Goal: Information Seeking & Learning: Learn about a topic

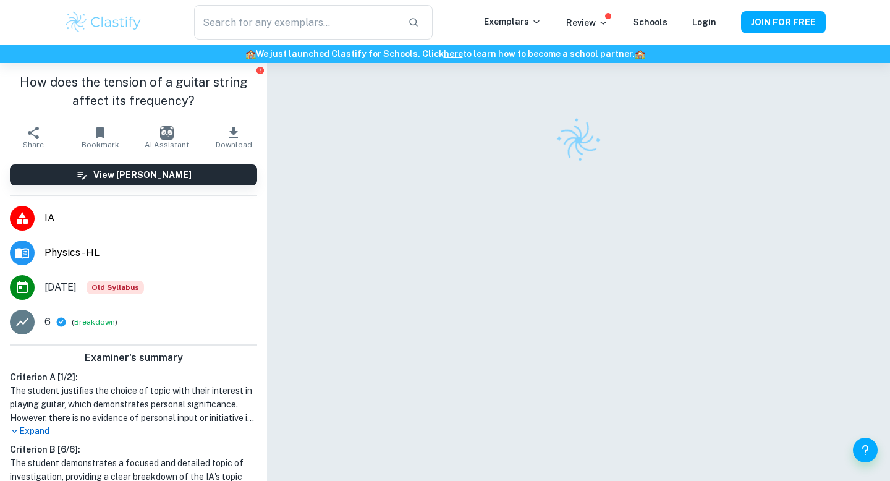
click at [70, 17] on img at bounding box center [103, 22] width 79 height 25
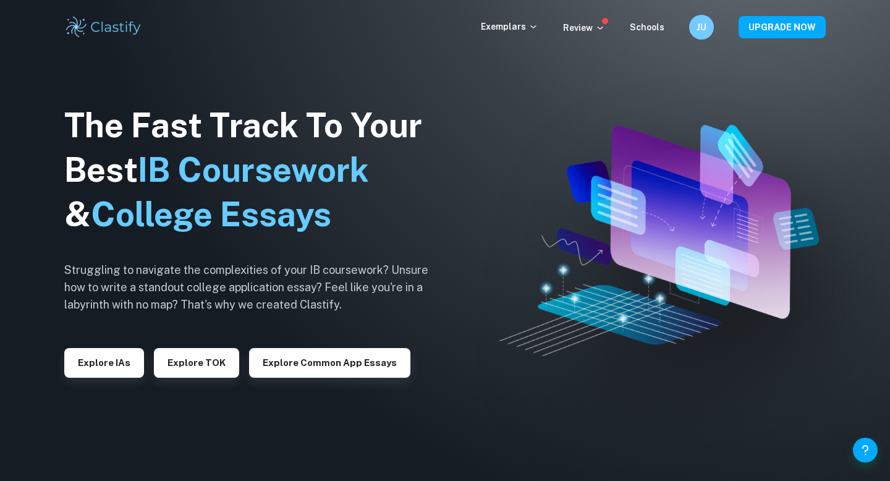
click at [104, 380] on div "The Fast Track To Your Best IB Coursework & College Essays Struggling to naviga…" at bounding box center [255, 240] width 383 height 423
click at [105, 379] on div "The Fast Track To Your Best IB Coursework & College Essays Struggling to naviga…" at bounding box center [255, 240] width 383 height 423
click at [104, 374] on button "Explore IAs" at bounding box center [104, 363] width 80 height 30
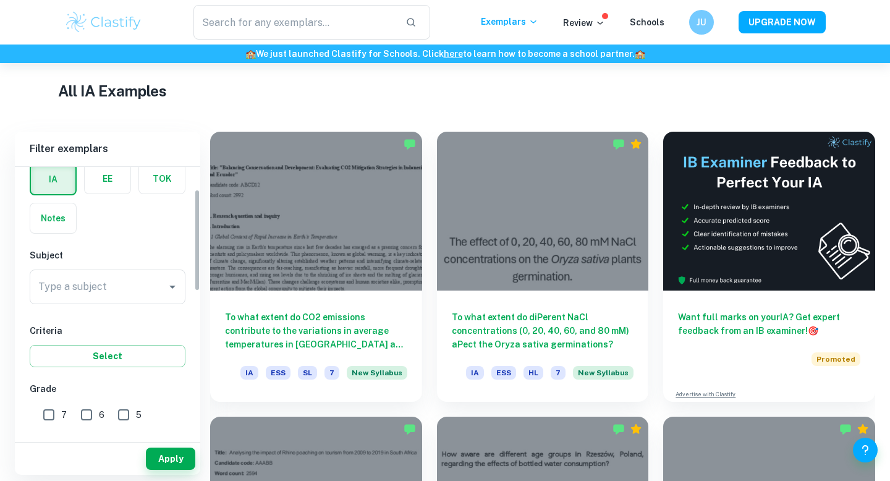
scroll to position [61, 0]
click at [70, 281] on div "Type a subject Type a subject" at bounding box center [108, 286] width 156 height 35
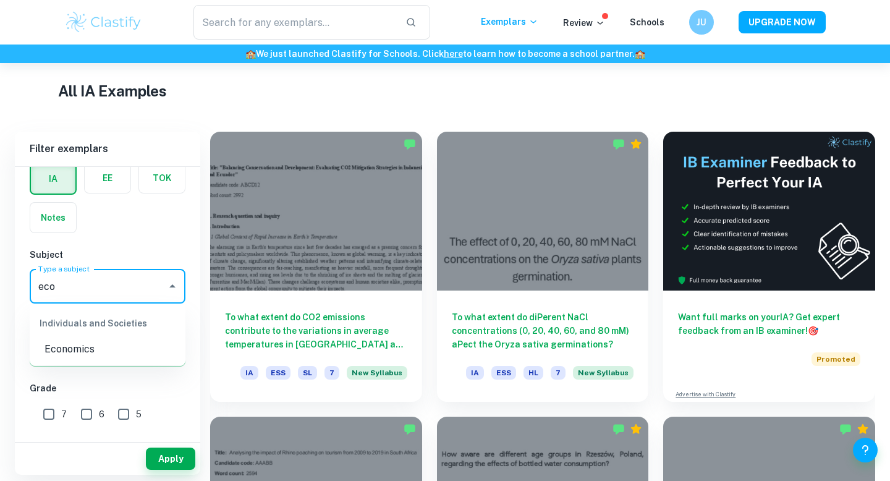
click at [68, 348] on li "Economics" at bounding box center [108, 349] width 156 height 22
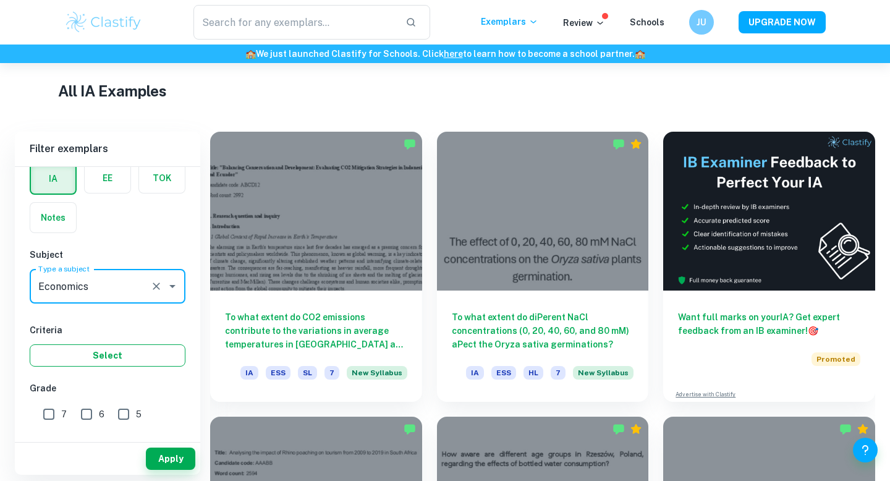
type input "Economics"
click at [92, 350] on button "Select" at bounding box center [108, 355] width 156 height 22
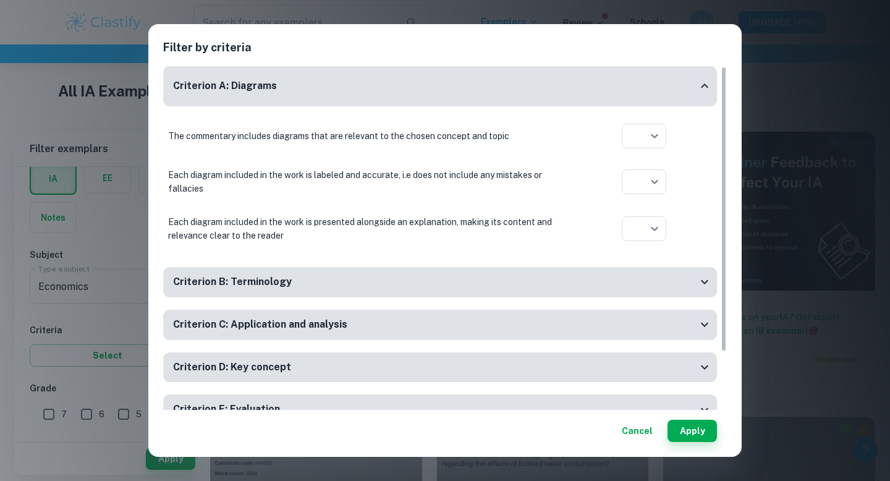
click at [641, 428] on button "Cancel" at bounding box center [637, 431] width 41 height 22
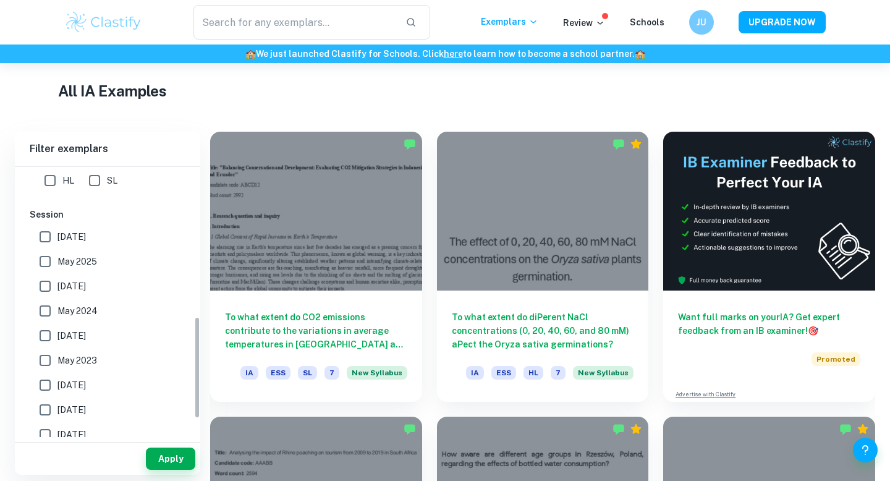
scroll to position [397, 0]
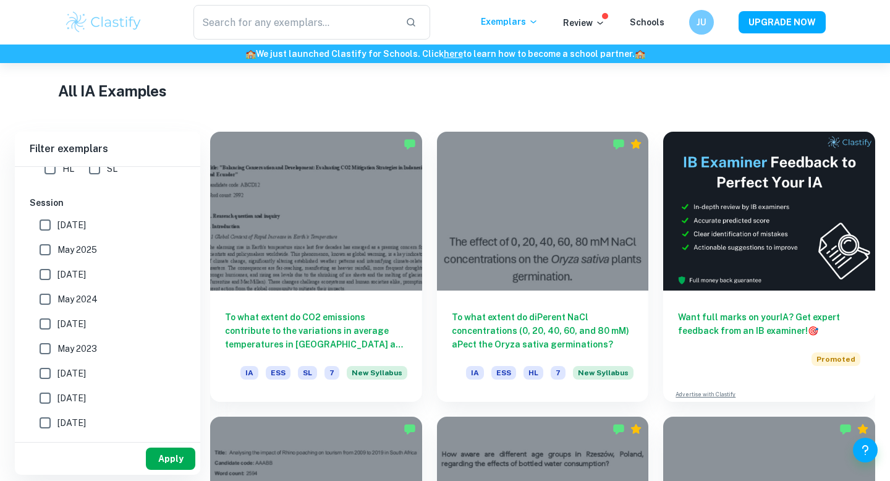
click at [155, 461] on button "Apply" at bounding box center [170, 459] width 49 height 22
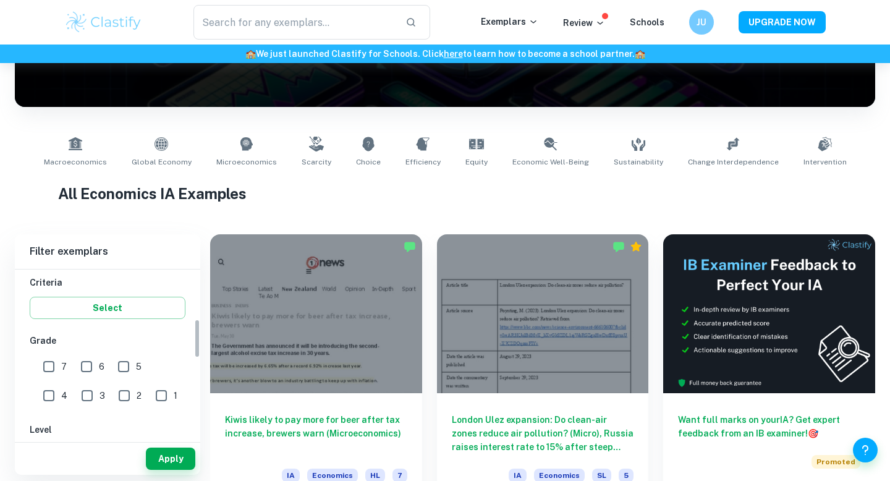
scroll to position [212, 0]
drag, startPoint x: 41, startPoint y: 371, endPoint x: 58, endPoint y: 371, distance: 17.3
click at [41, 371] on input "7" at bounding box center [48, 366] width 25 height 25
checkbox input "true"
click at [87, 371] on input "6" at bounding box center [86, 366] width 25 height 25
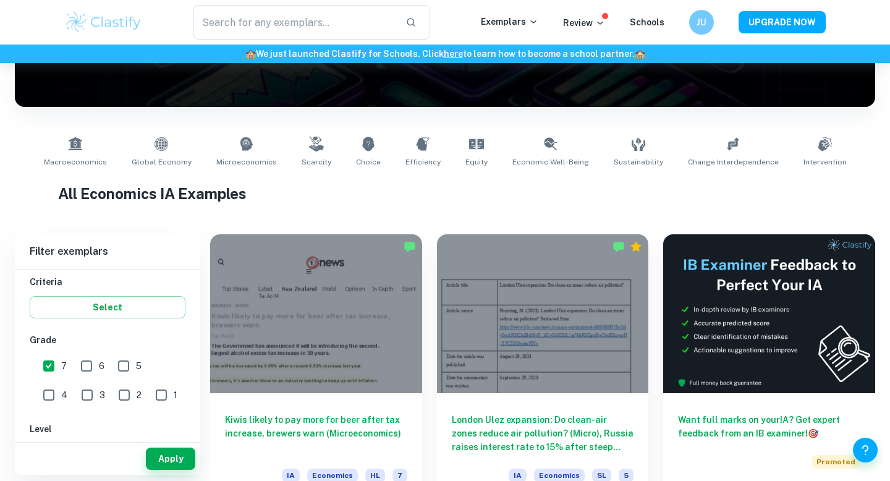
checkbox input "true"
click at [162, 454] on button "Apply" at bounding box center [170, 459] width 49 height 22
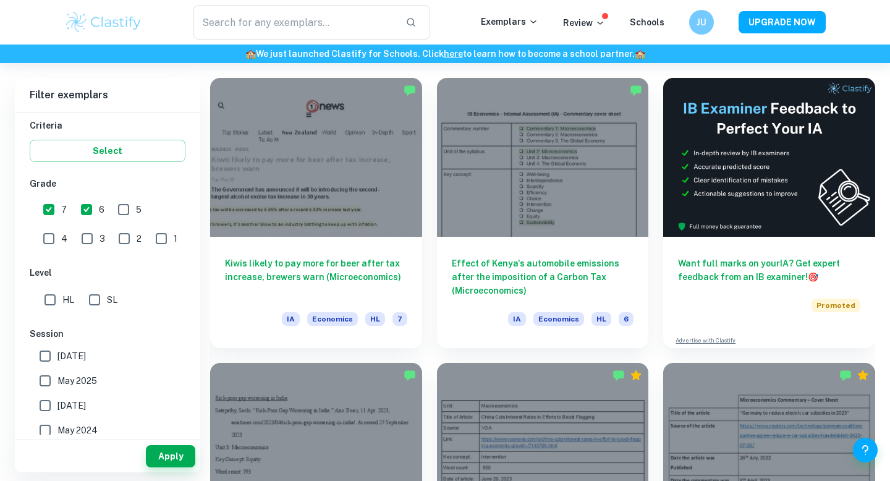
scroll to position [336, 0]
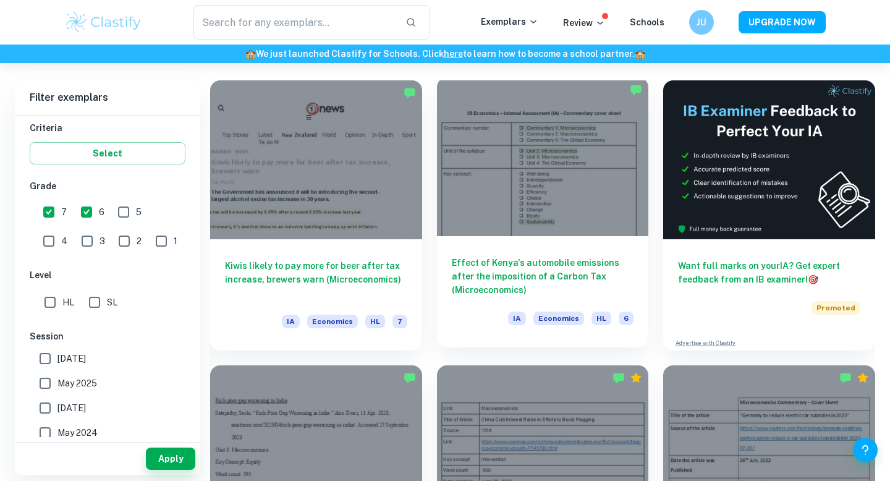
click at [493, 266] on h6 "Effect of Kenya's automobile emissions after the imposition of a Carbon Tax (Mi…" at bounding box center [543, 276] width 182 height 41
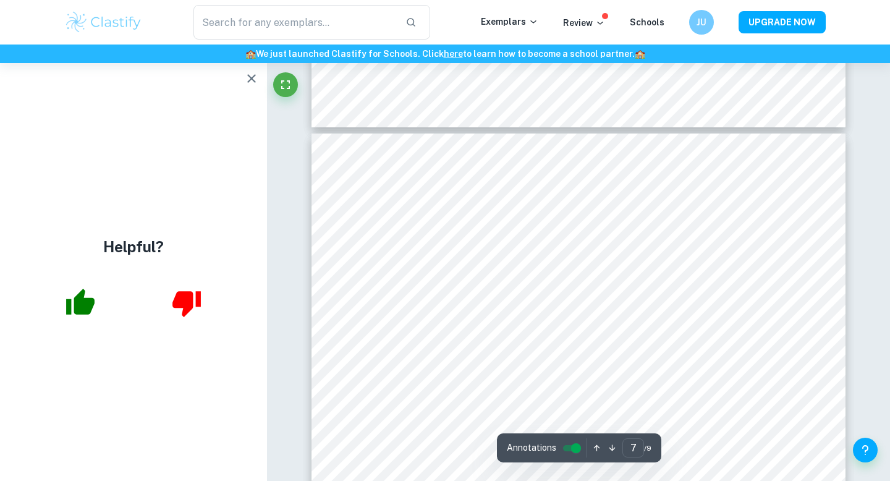
scroll to position [4352, 0]
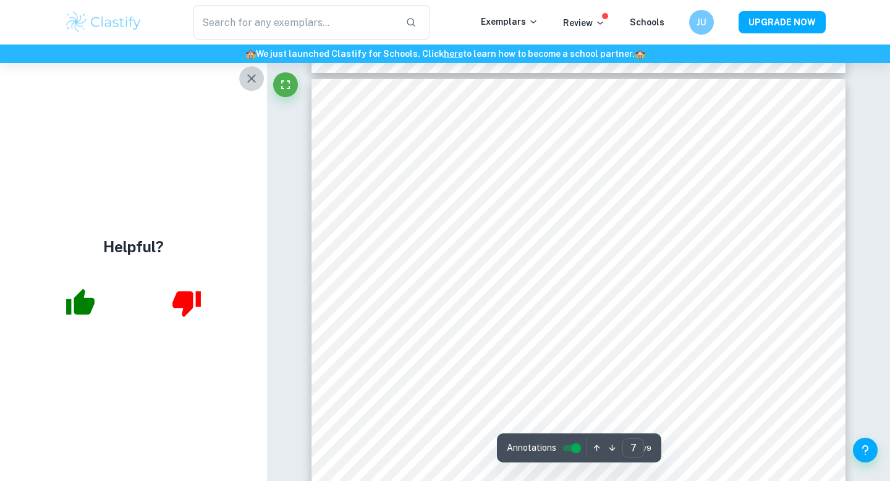
click at [253, 83] on icon "button" at bounding box center [251, 78] width 15 height 15
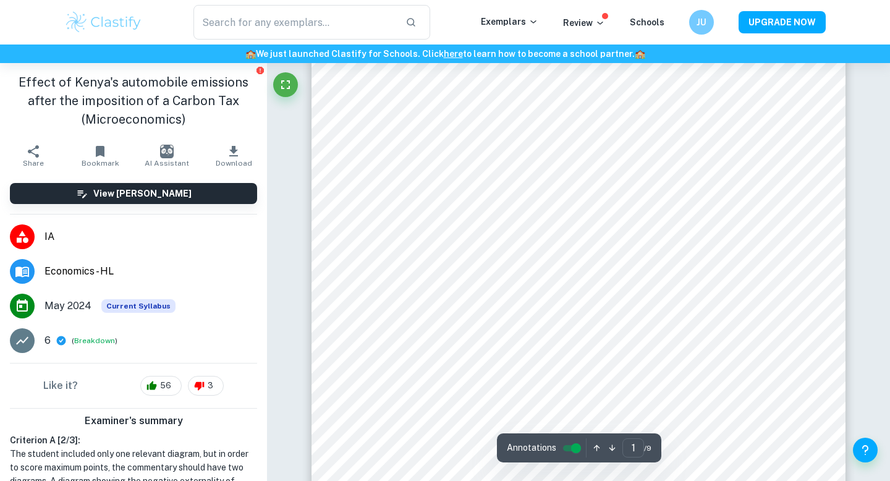
scroll to position [0, 0]
type input "7"
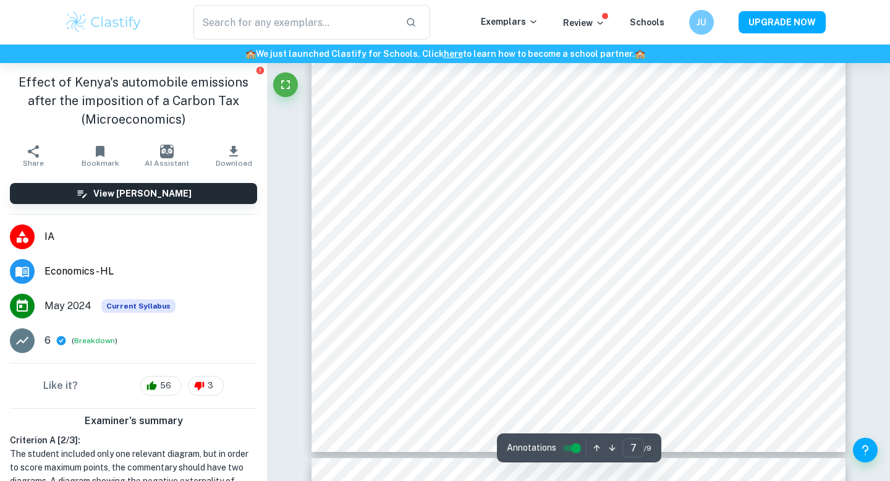
scroll to position [4674, 0]
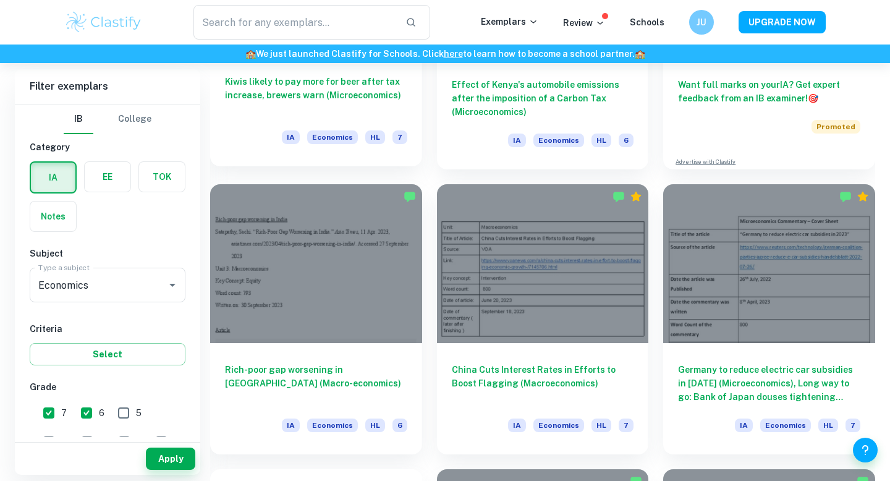
scroll to position [519, 0]
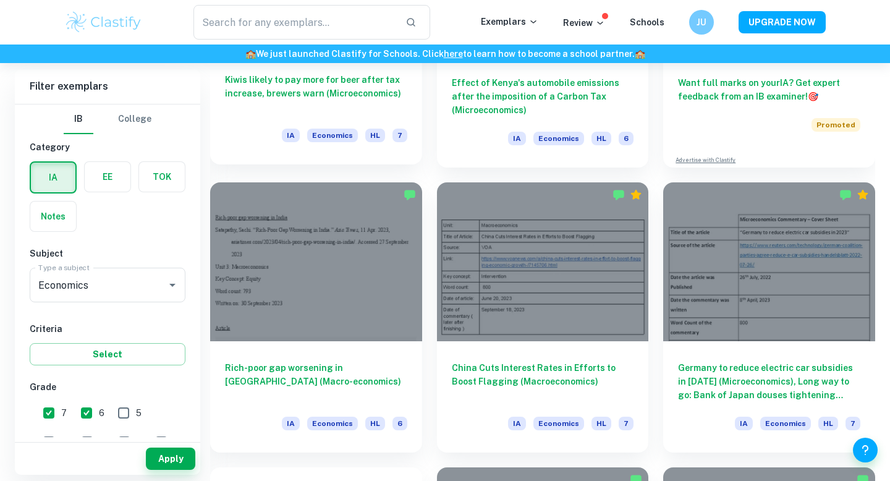
click at [315, 313] on div at bounding box center [316, 261] width 212 height 159
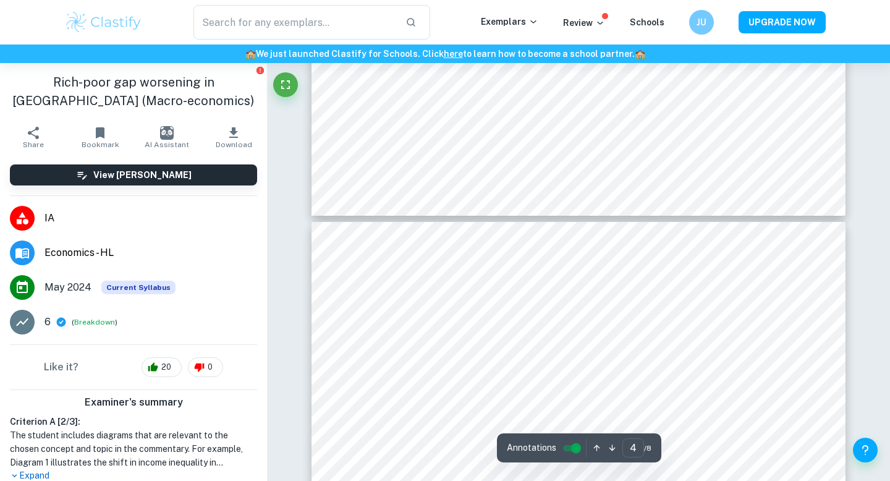
type input "5"
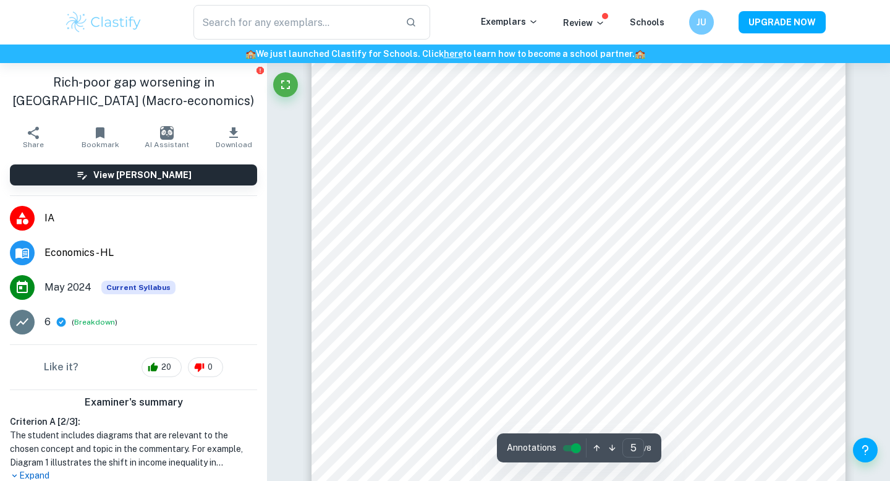
scroll to position [3276, 0]
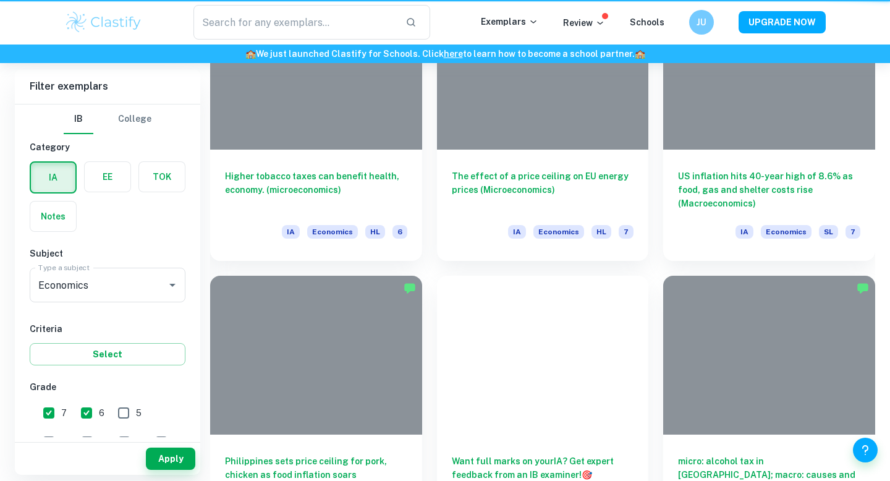
scroll to position [519, 0]
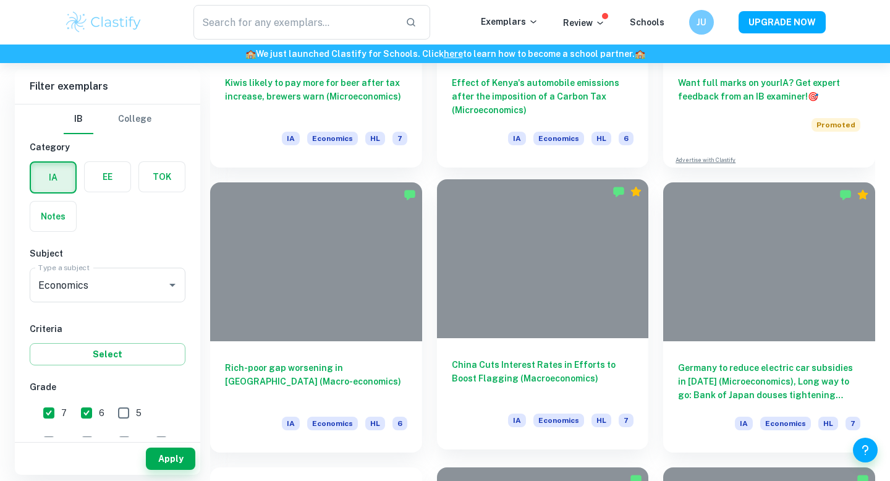
click at [464, 384] on h6 "China Cuts Interest Rates in Efforts to Boost Flagging (Macroeconomics)" at bounding box center [543, 378] width 182 height 41
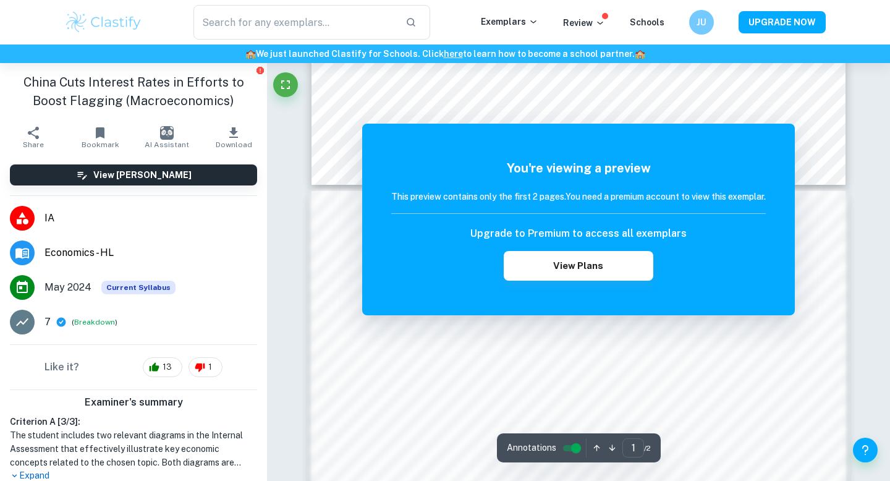
scroll to position [620, 0]
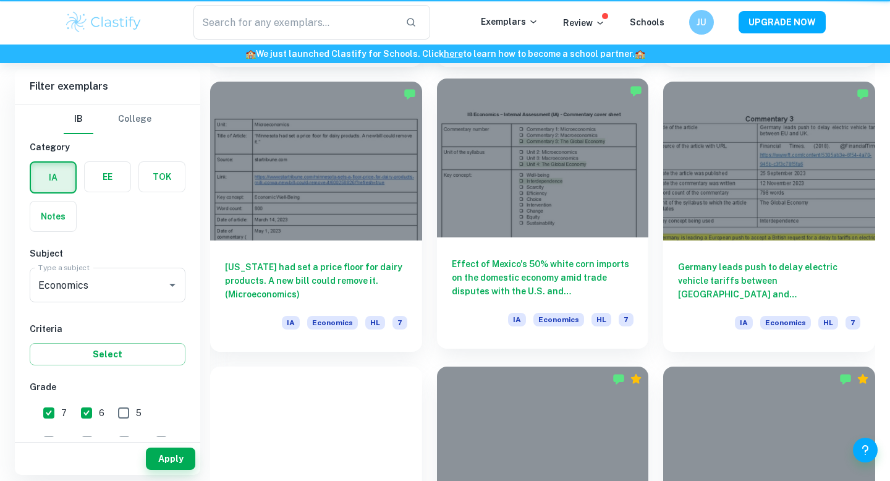
scroll to position [519, 0]
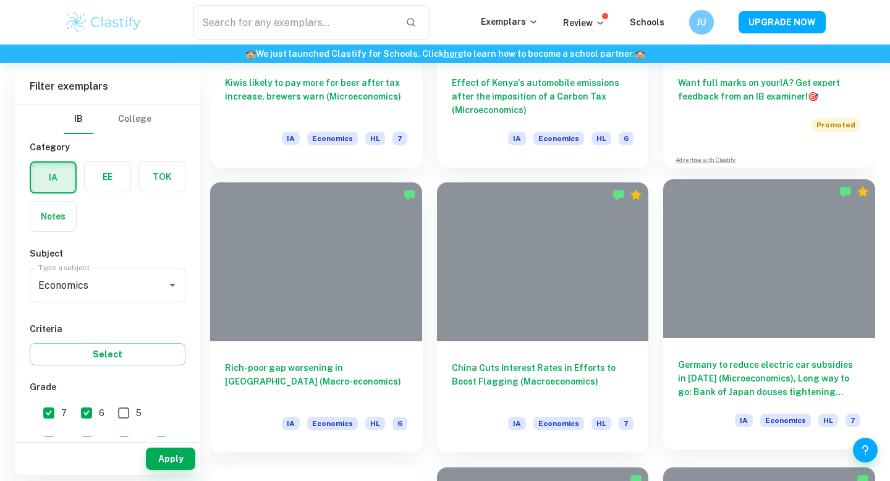
click at [780, 360] on h6 "Germany to reduce electric car subsidies in 2023 (Microeconomics), Long way to …" at bounding box center [769, 378] width 182 height 41
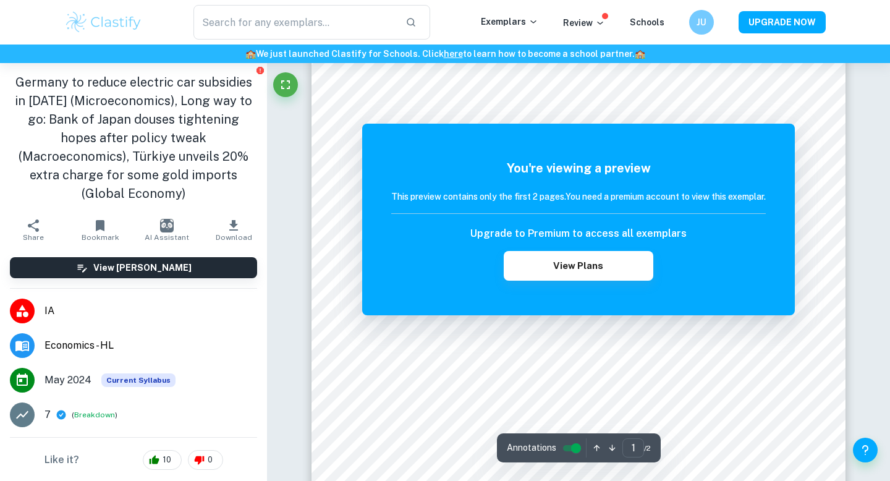
scroll to position [419, 0]
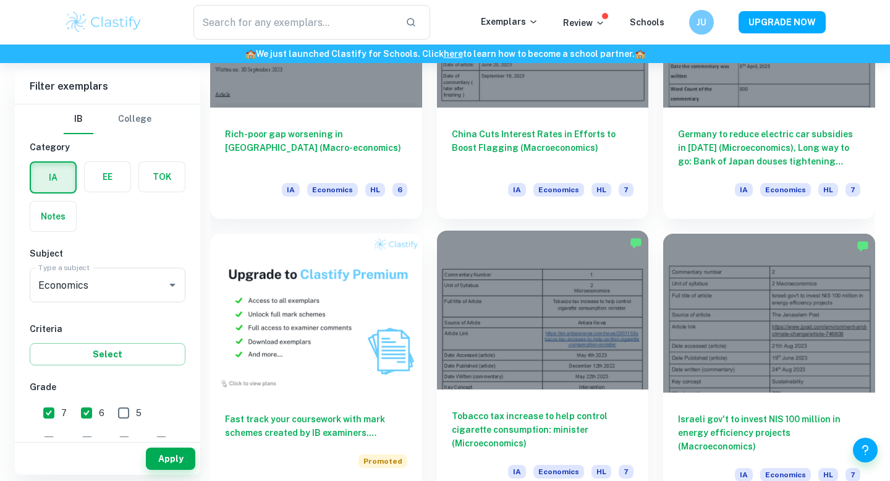
scroll to position [754, 0]
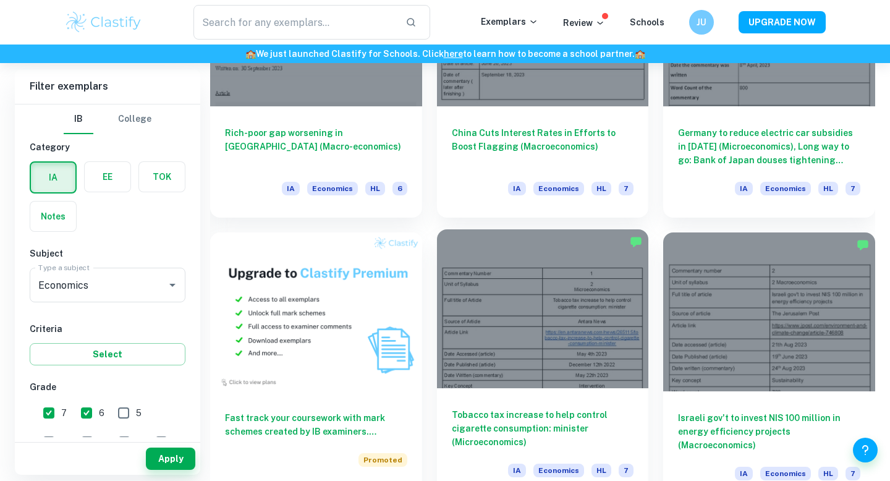
click at [524, 358] on div at bounding box center [543, 308] width 212 height 159
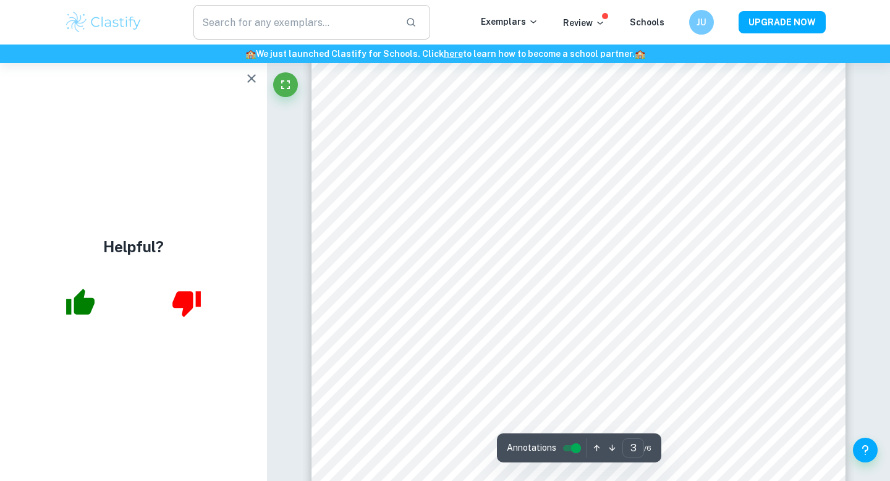
scroll to position [1919, 0]
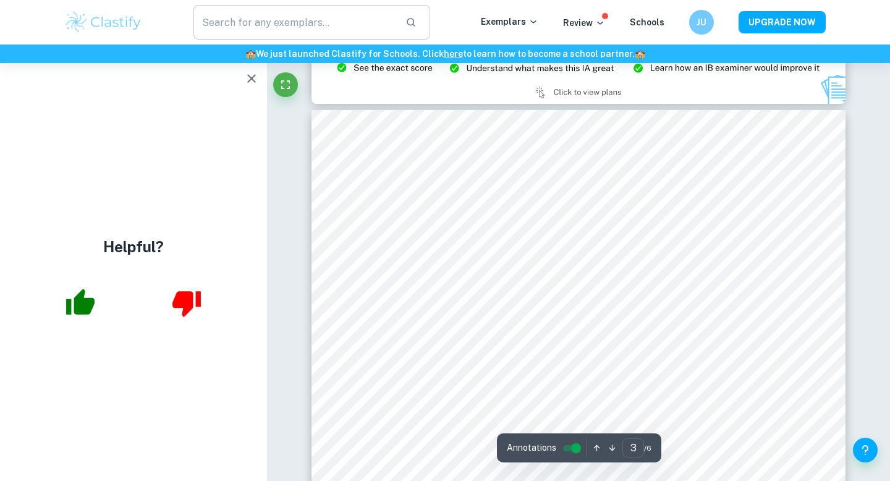
type input "2"
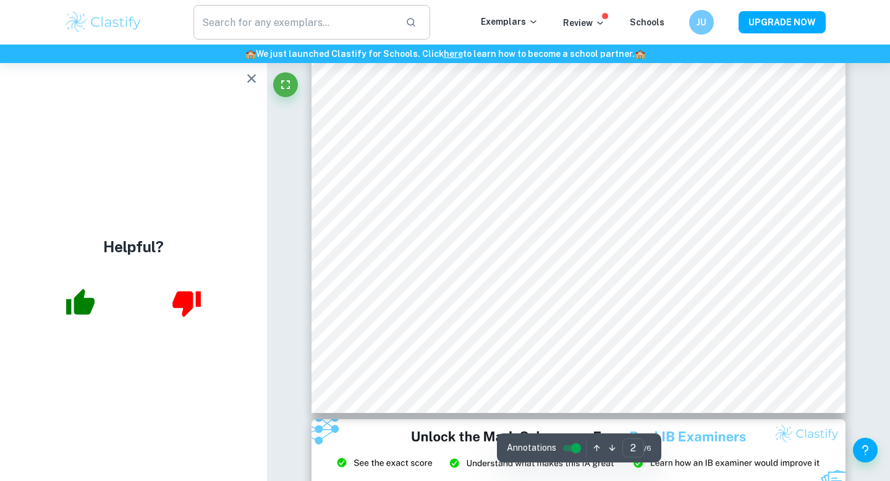
scroll to position [1218, 0]
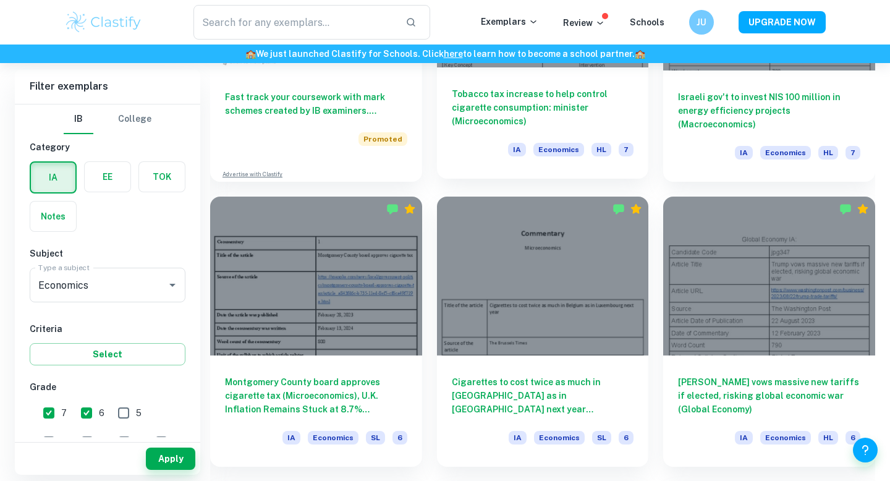
scroll to position [1076, 0]
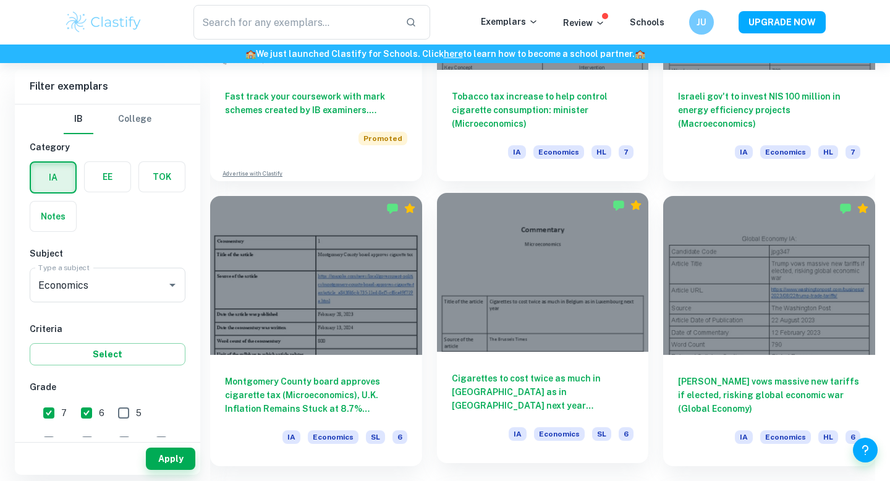
click at [475, 303] on div at bounding box center [543, 272] width 212 height 159
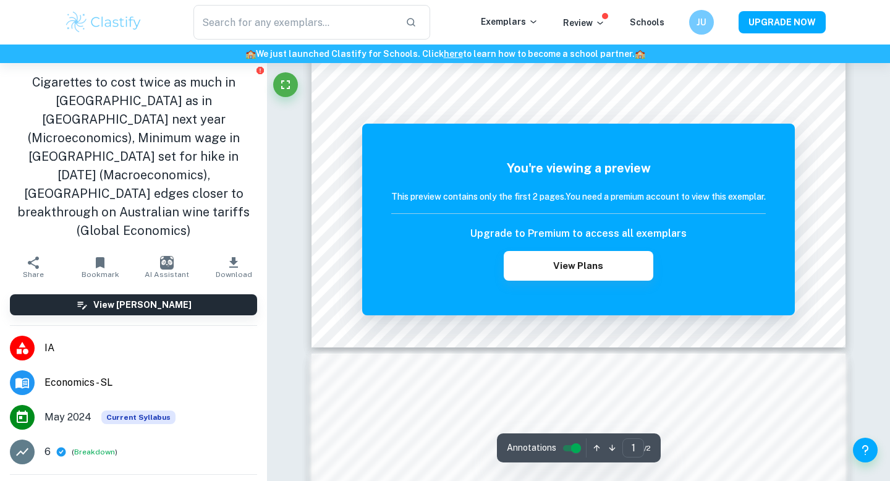
scroll to position [512, 0]
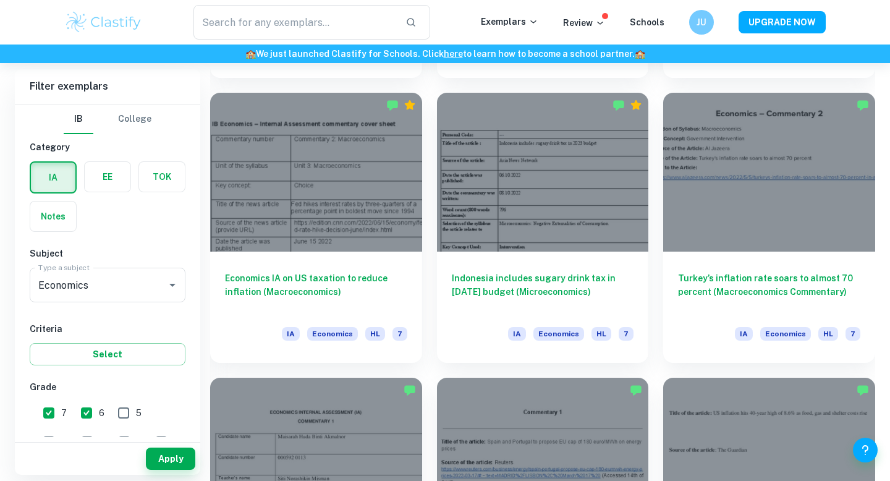
scroll to position [2873, 0]
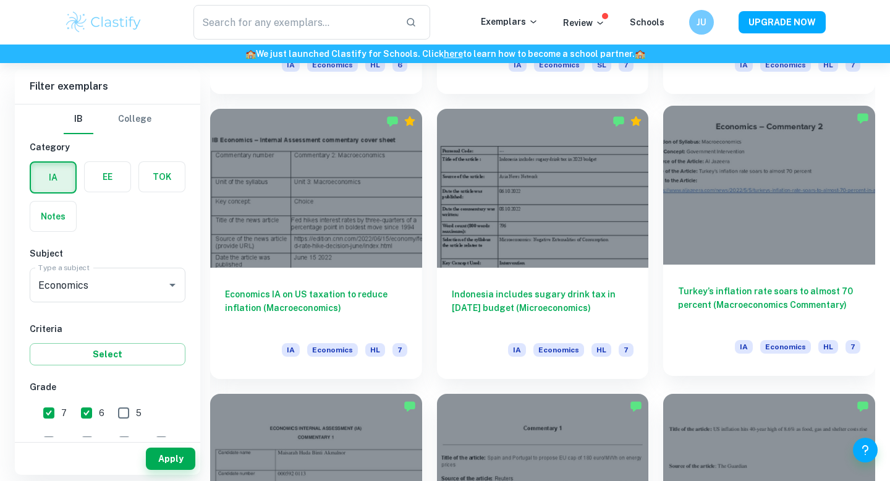
click at [703, 247] on div at bounding box center [769, 185] width 212 height 159
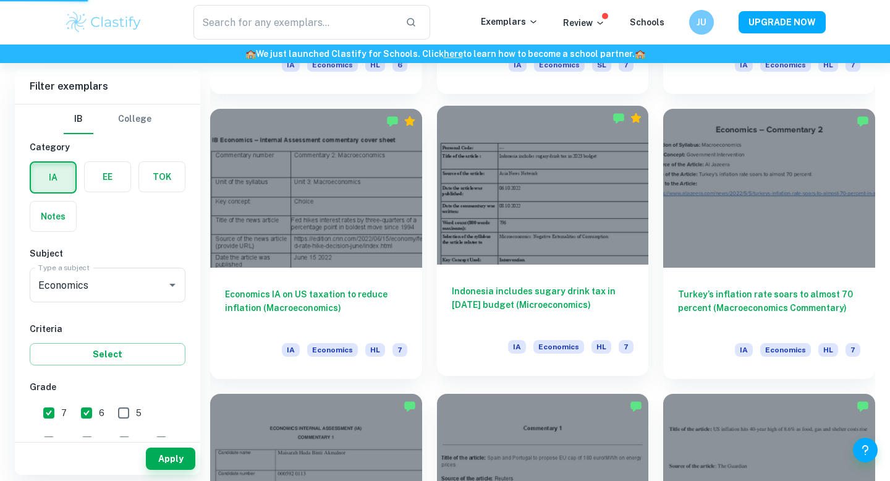
click at [588, 185] on div at bounding box center [543, 185] width 212 height 159
click at [534, 219] on div at bounding box center [543, 185] width 212 height 159
click at [513, 273] on div "Indonesia includes sugary drink tax in 2023 budget (Microeconomics) IA Economic…" at bounding box center [543, 320] width 212 height 111
click at [514, 279] on div "Indonesia includes sugary drink tax in 2023 budget (Microeconomics) IA Economic…" at bounding box center [543, 320] width 212 height 111
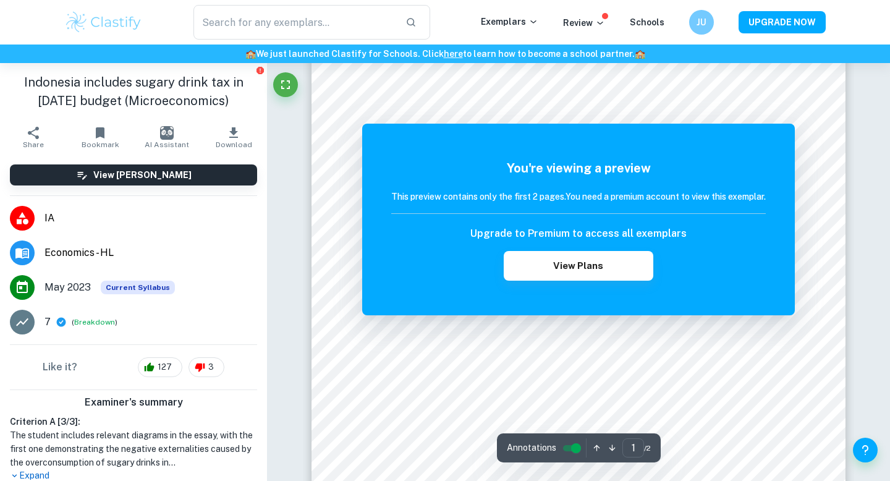
scroll to position [393, 0]
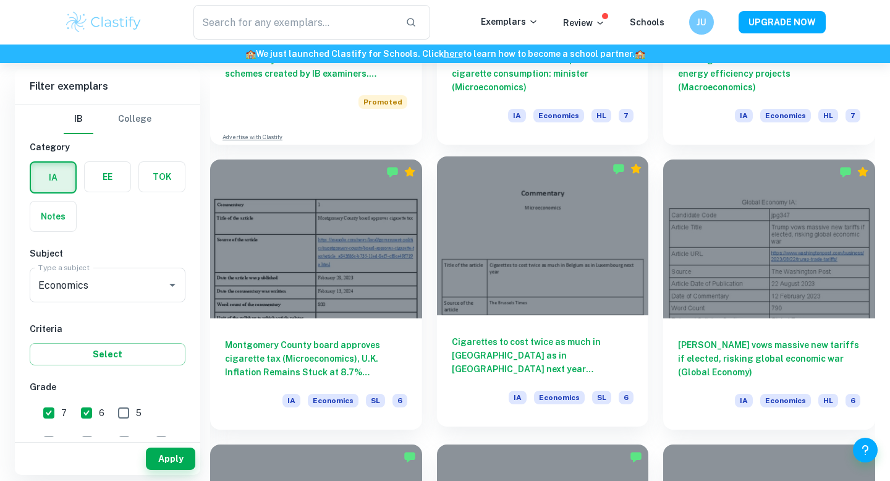
scroll to position [1113, 0]
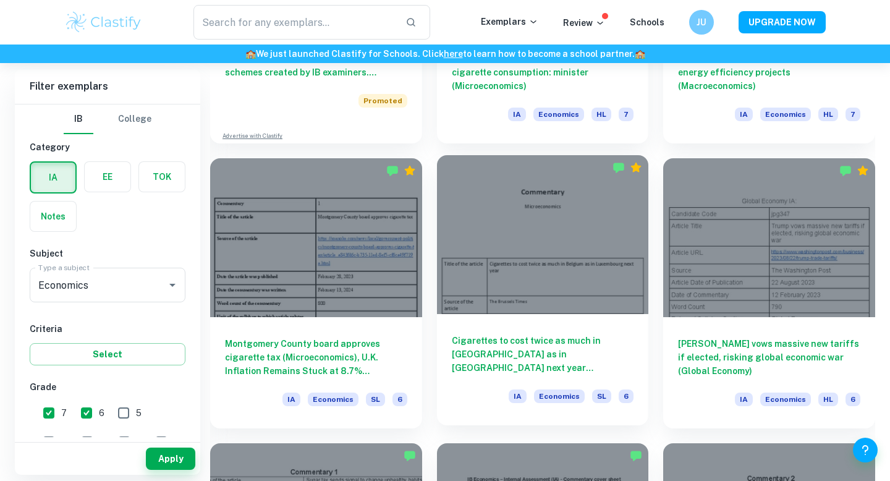
click at [523, 329] on div "Cigarettes to cost twice as much in Belgium as in Luxembourg next year (Microec…" at bounding box center [543, 369] width 212 height 111
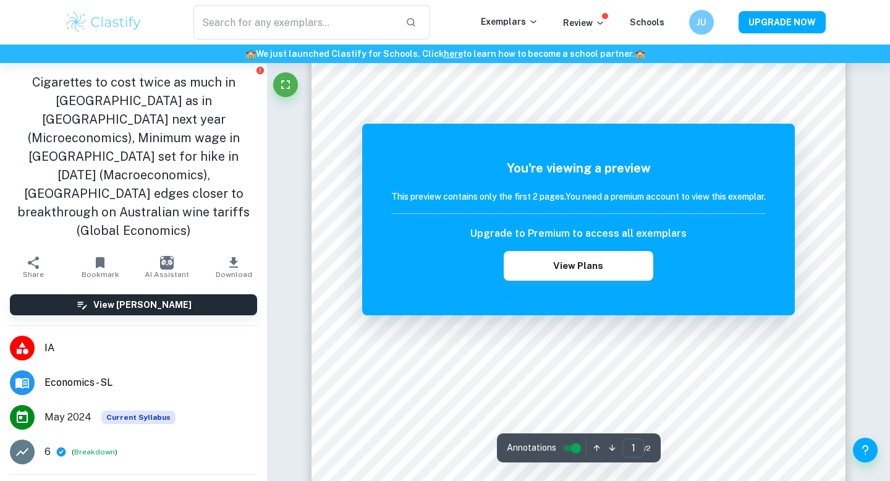
scroll to position [150, 0]
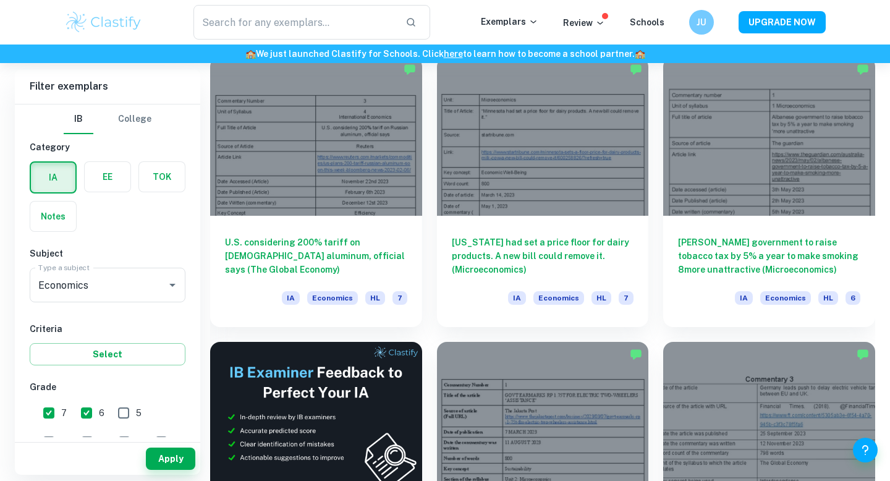
scroll to position [1786, 0]
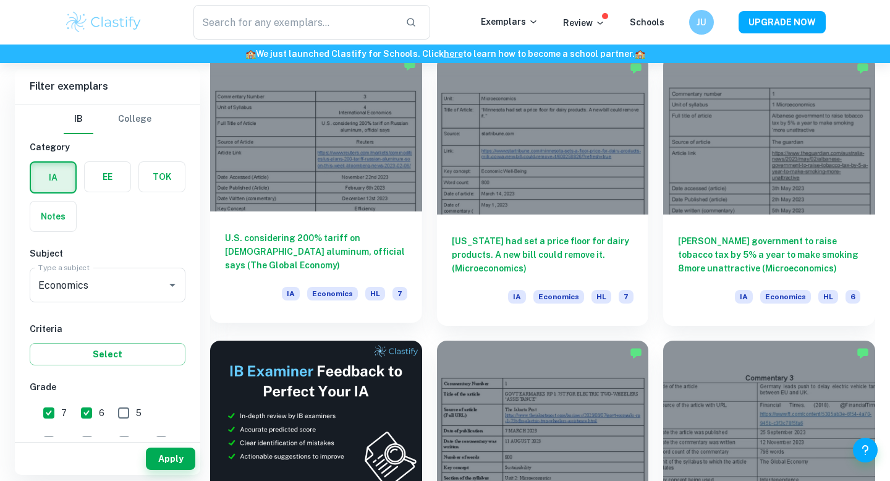
click at [291, 197] on div at bounding box center [316, 132] width 212 height 159
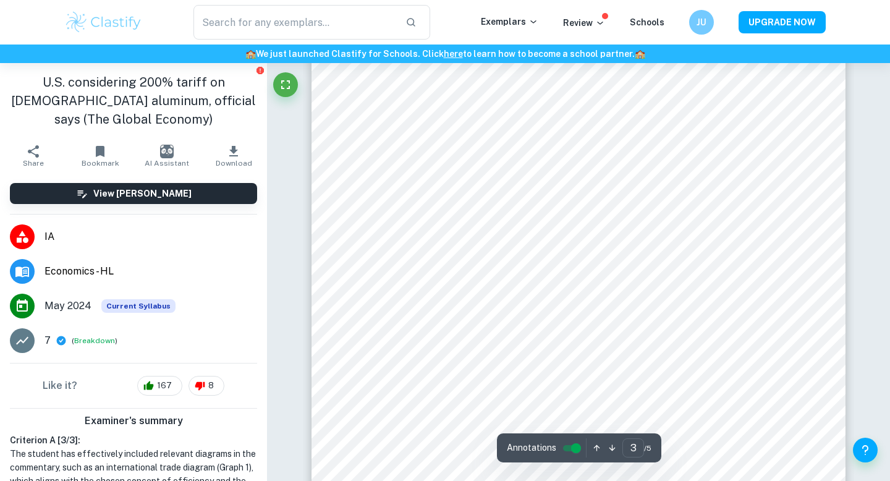
scroll to position [1701, 0]
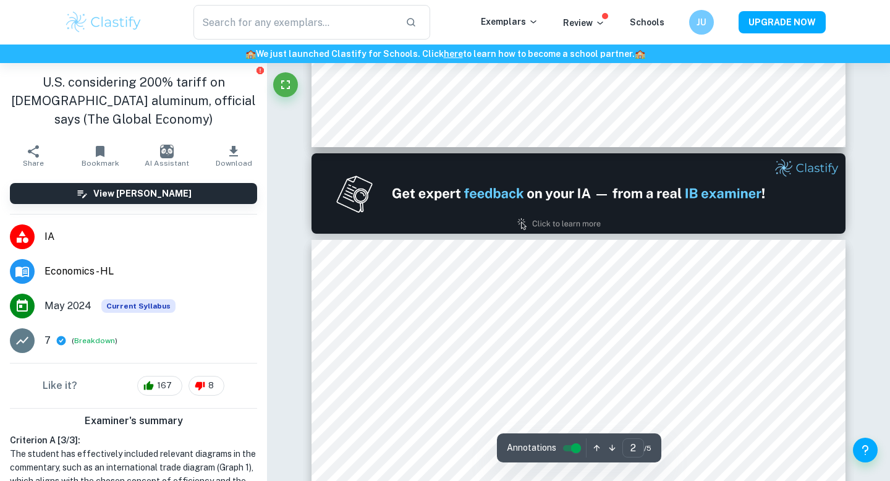
type input "1"
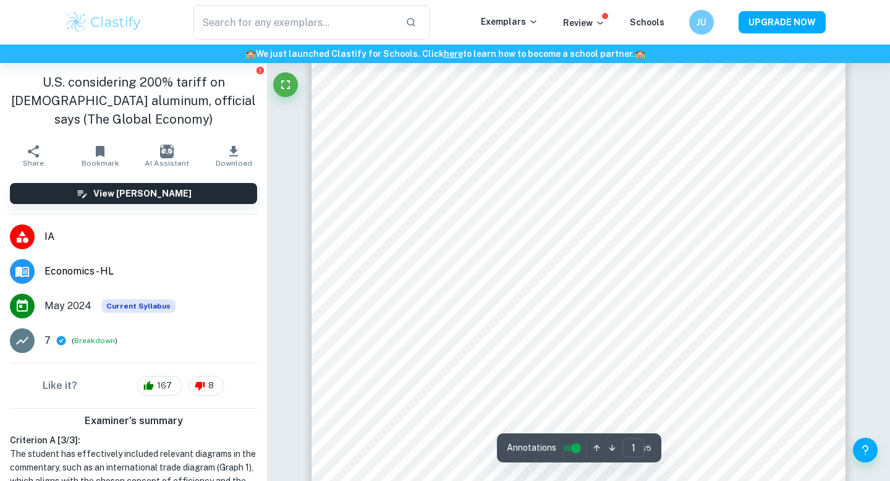
scroll to position [0, 0]
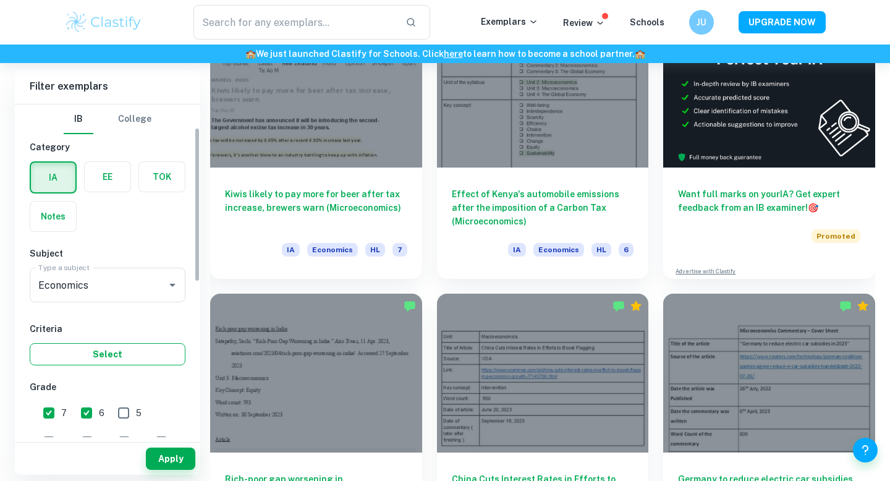
scroll to position [117, 0]
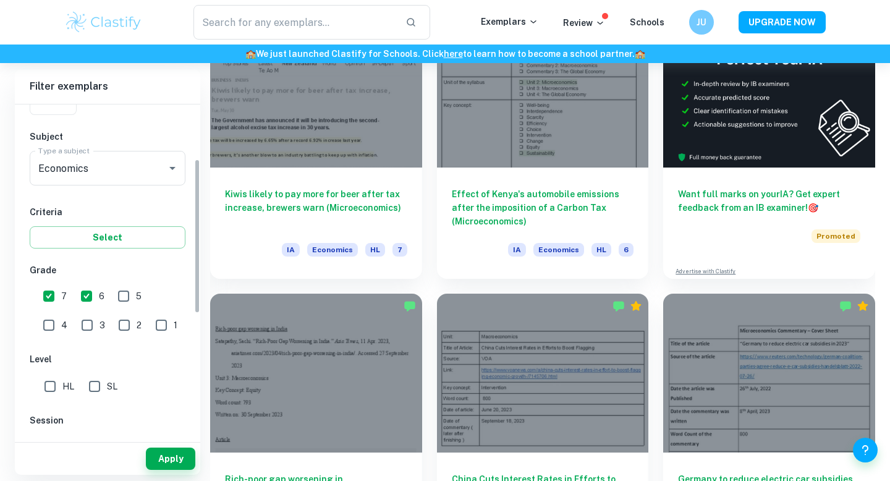
click at [97, 393] on input "SL" at bounding box center [94, 386] width 25 height 25
checkbox input "true"
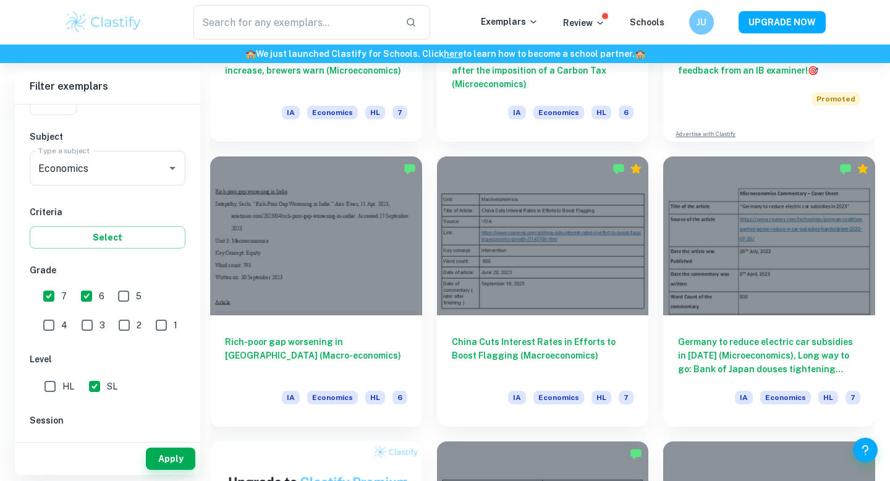
scroll to position [574, 0]
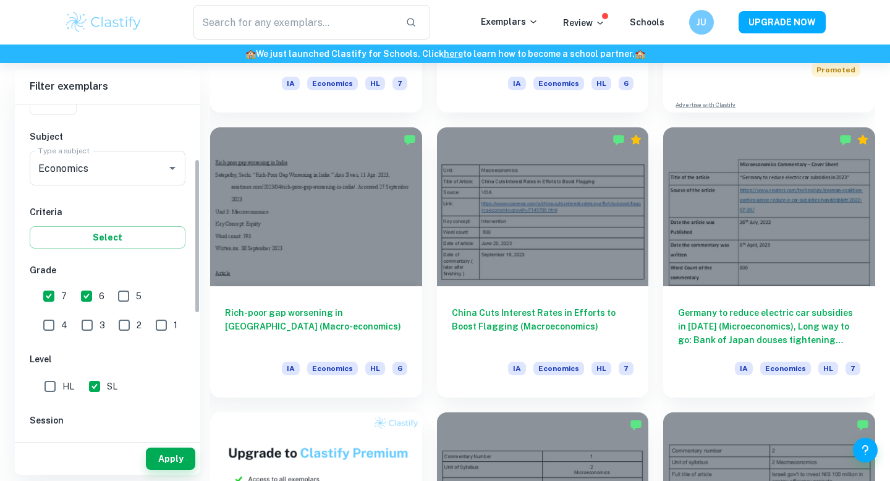
click at [171, 471] on div "Apply" at bounding box center [107, 459] width 185 height 32
click at [167, 462] on button "Apply" at bounding box center [170, 459] width 49 height 22
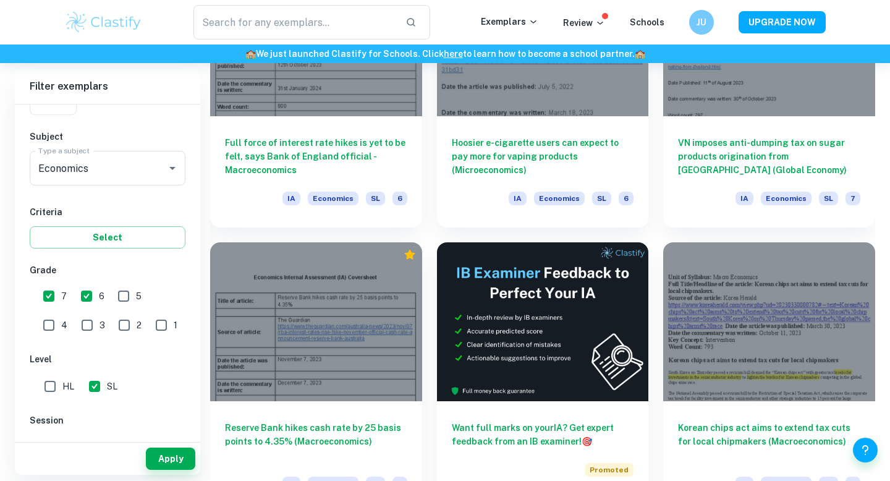
scroll to position [3312, 0]
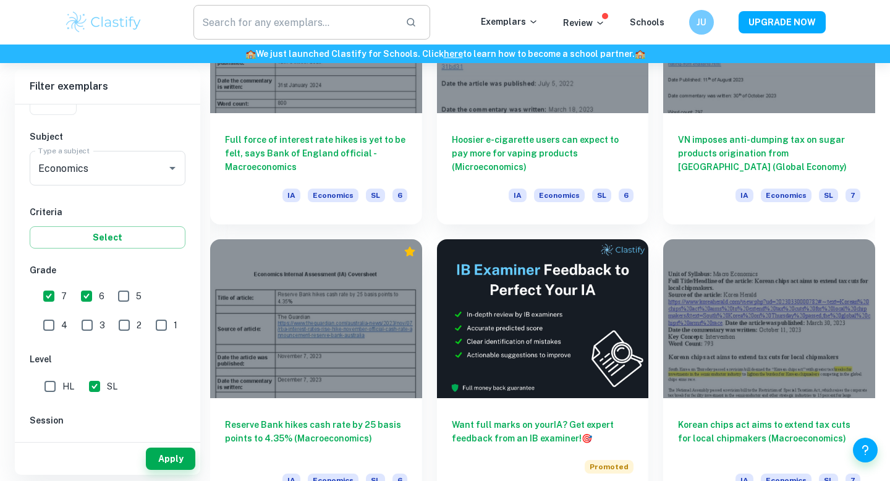
click at [276, 15] on input "text" at bounding box center [294, 22] width 202 height 35
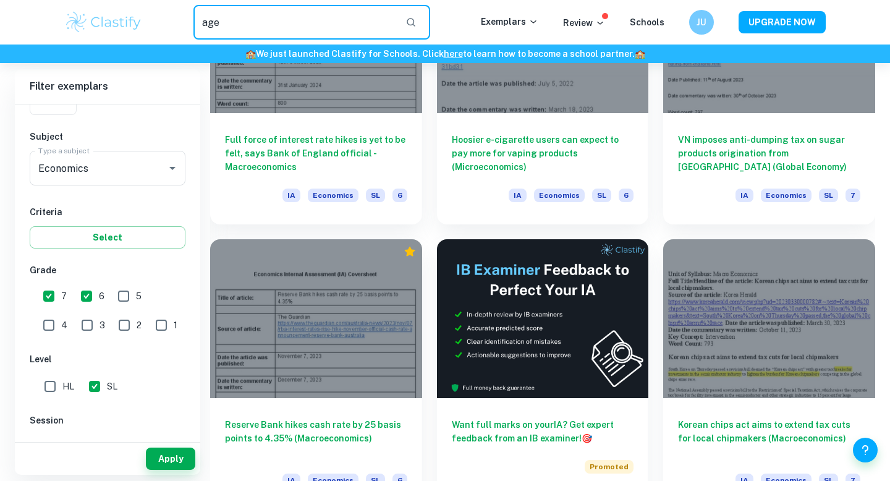
type input "age"
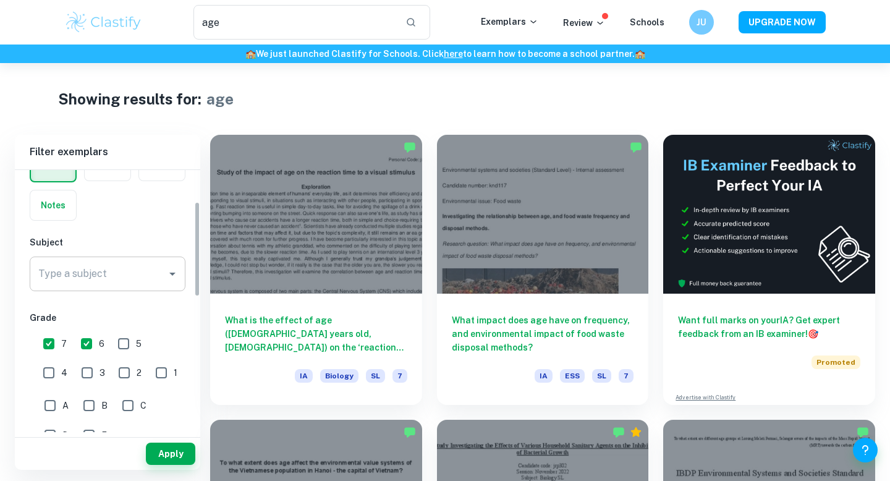
scroll to position [77, 0]
click at [74, 279] on input "Type a subject" at bounding box center [98, 273] width 126 height 23
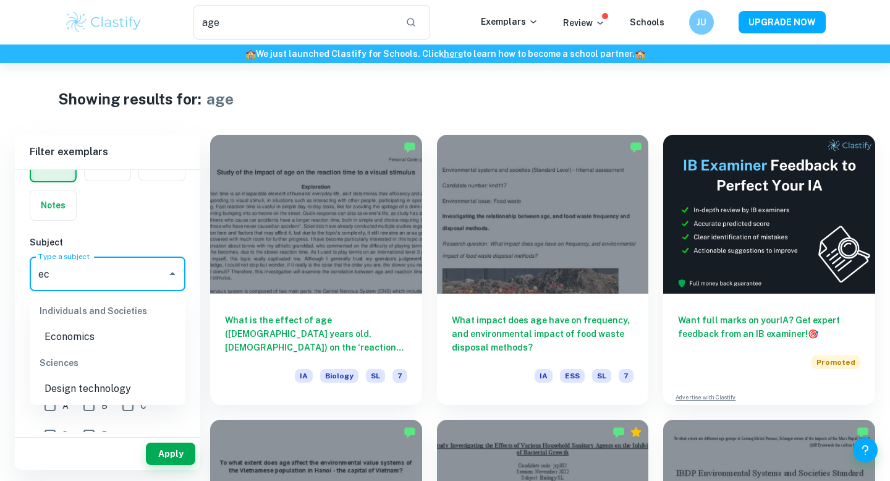
click at [83, 334] on li "Economics" at bounding box center [108, 337] width 156 height 22
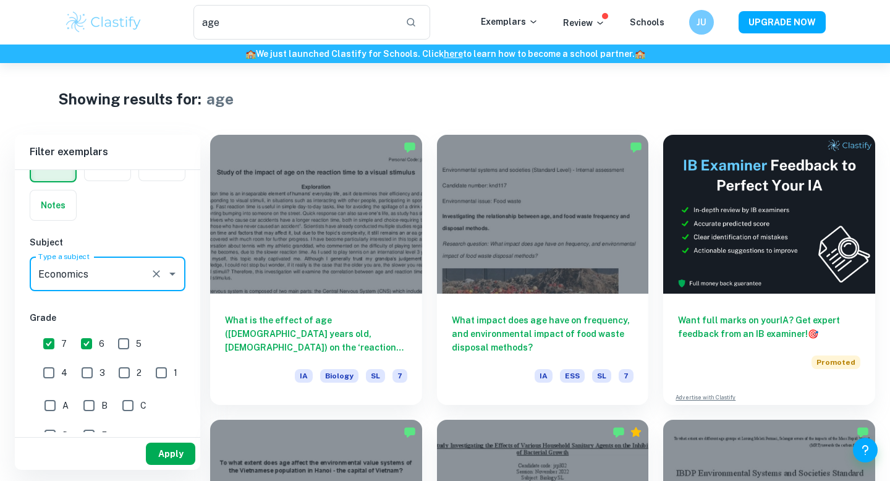
type input "Economics"
click at [166, 458] on button "Apply" at bounding box center [170, 454] width 49 height 22
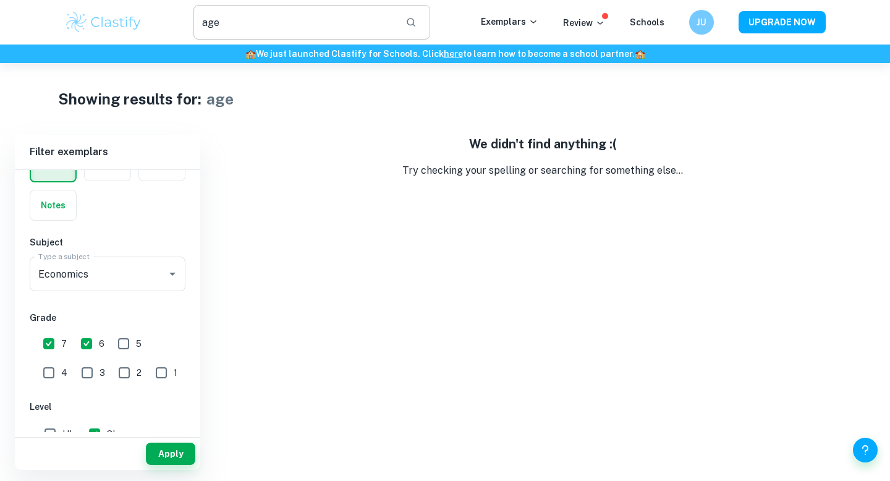
click at [233, 23] on input "age" at bounding box center [294, 22] width 202 height 35
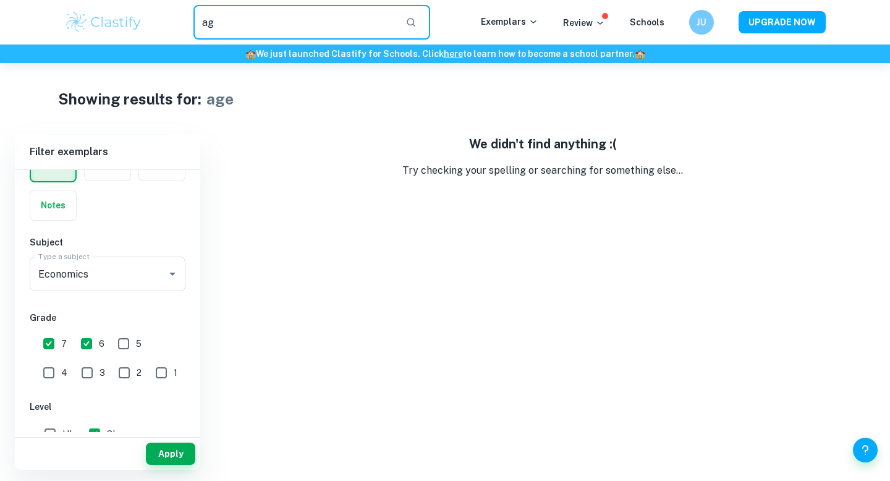
type input "a"
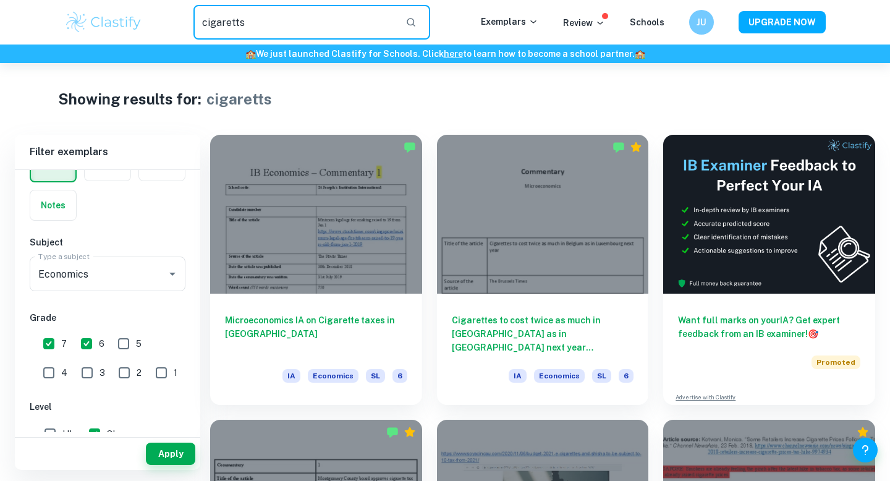
drag, startPoint x: 278, startPoint y: 19, endPoint x: 219, endPoint y: 15, distance: 58.2
click at [219, 17] on input "cigaretts" at bounding box center [294, 22] width 202 height 35
type input "ciggaret"
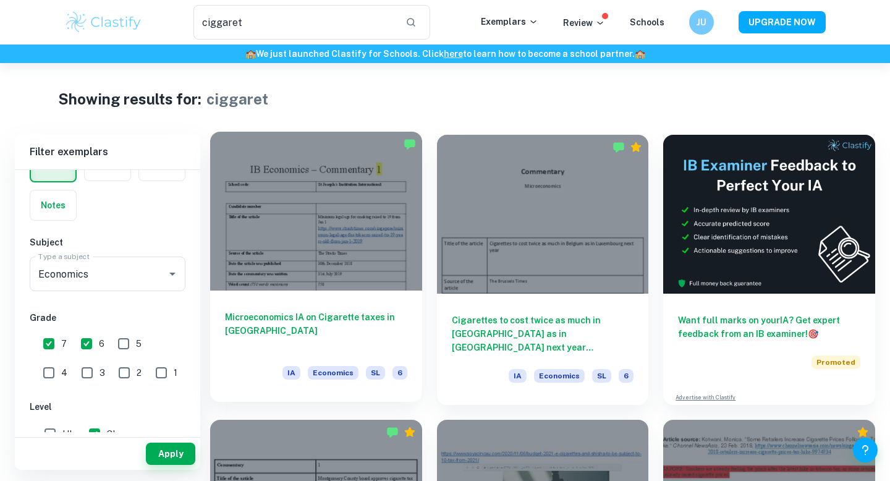
click at [303, 286] on div at bounding box center [316, 211] width 212 height 159
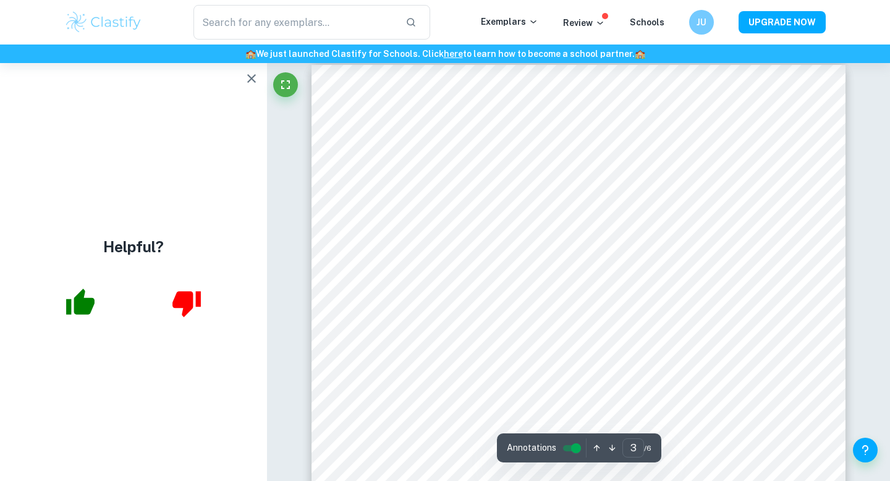
scroll to position [1574, 0]
type input "4"
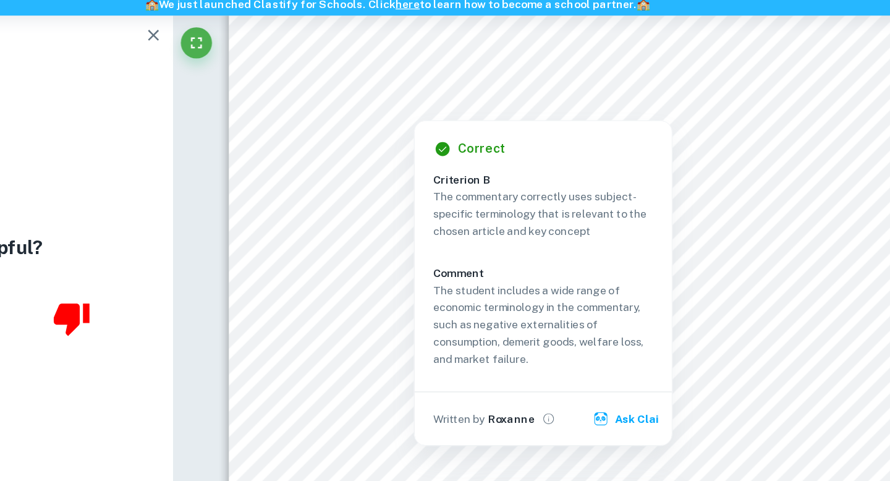
click at [469, 139] on div at bounding box center [458, 137] width 54 height 11
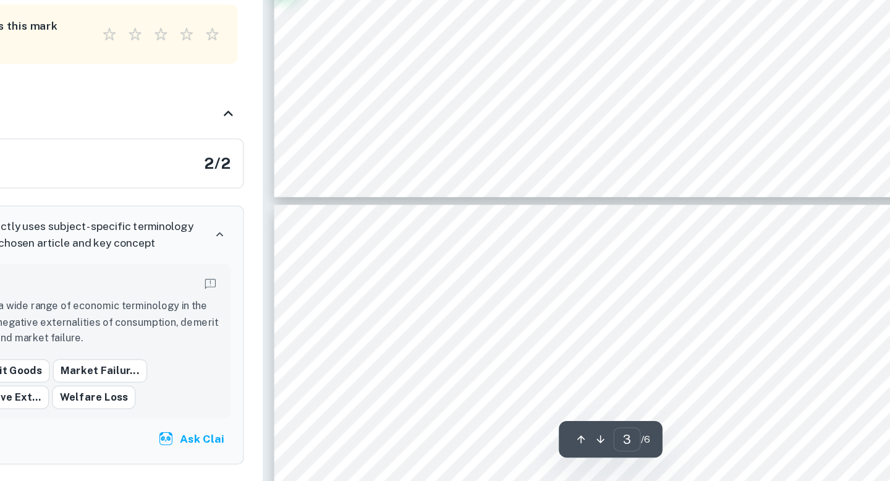
scroll to position [1906, 0]
type input "4"
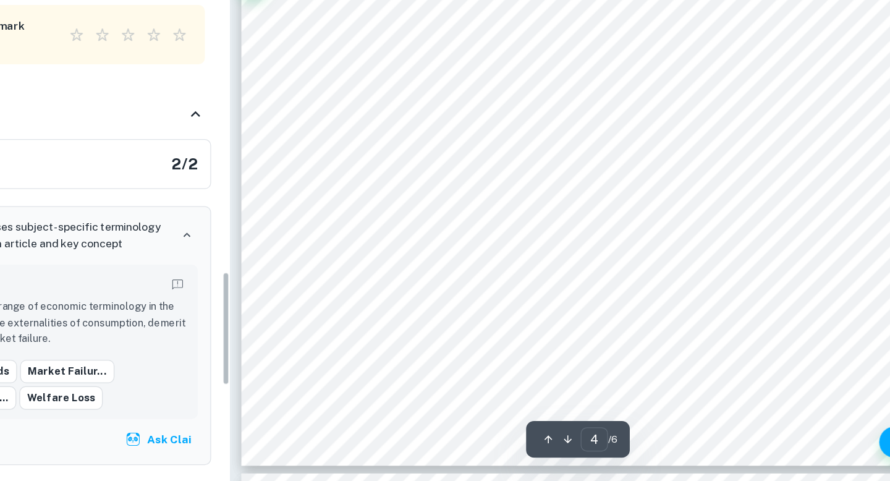
scroll to position [2389, 0]
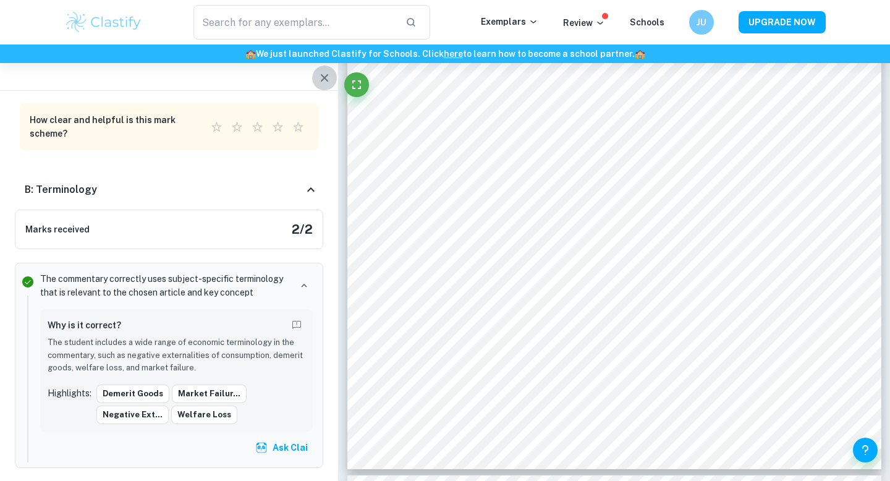
click at [319, 77] on icon "button" at bounding box center [324, 77] width 15 height 15
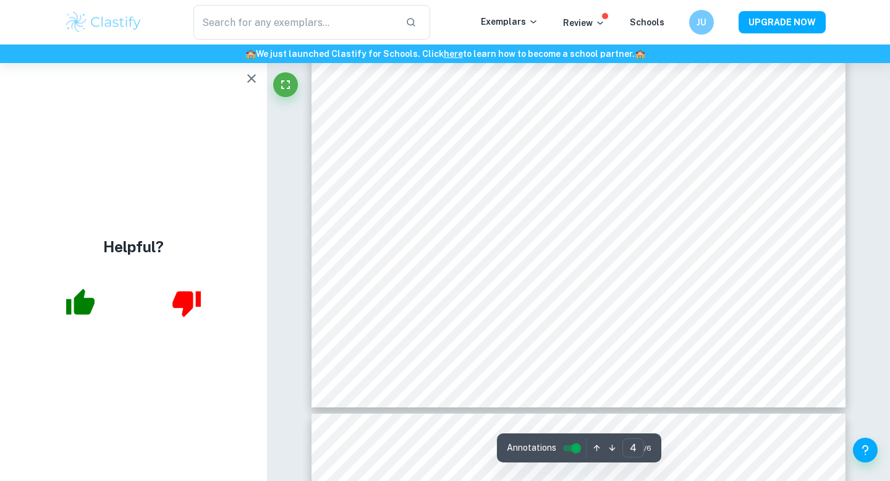
scroll to position [2453, 0]
click at [248, 79] on icon "button" at bounding box center [251, 78] width 15 height 15
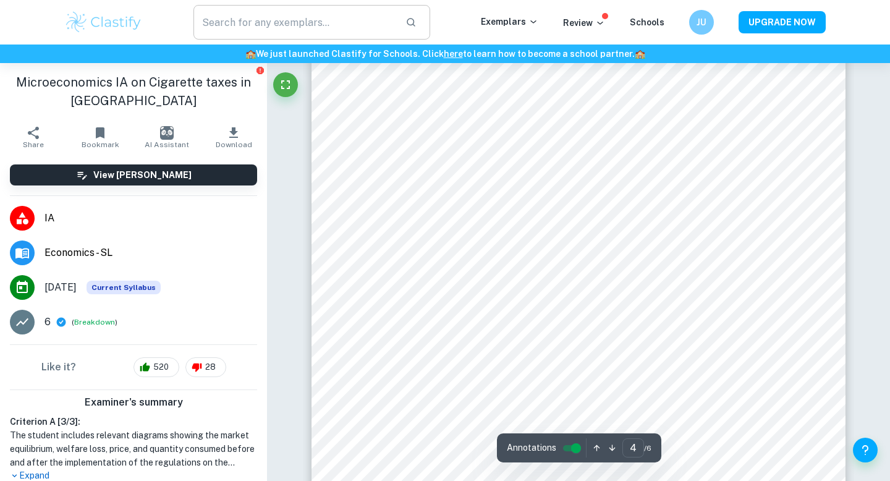
scroll to position [2233, 0]
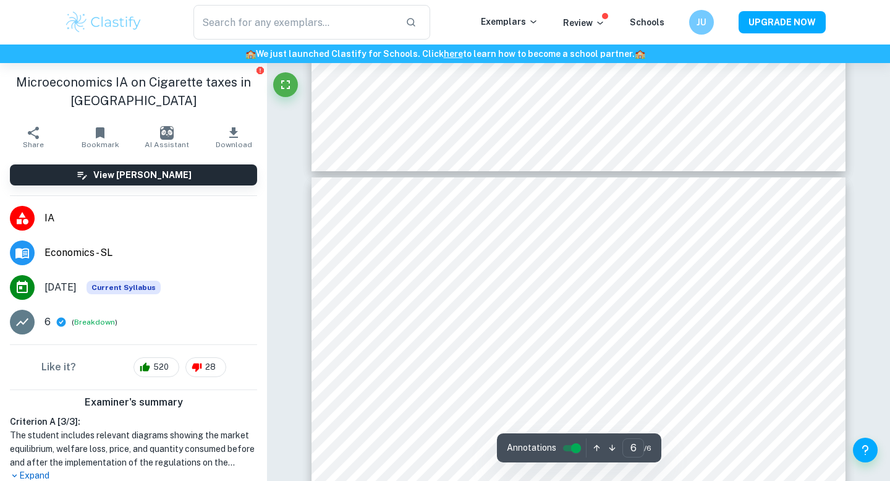
type input "5"
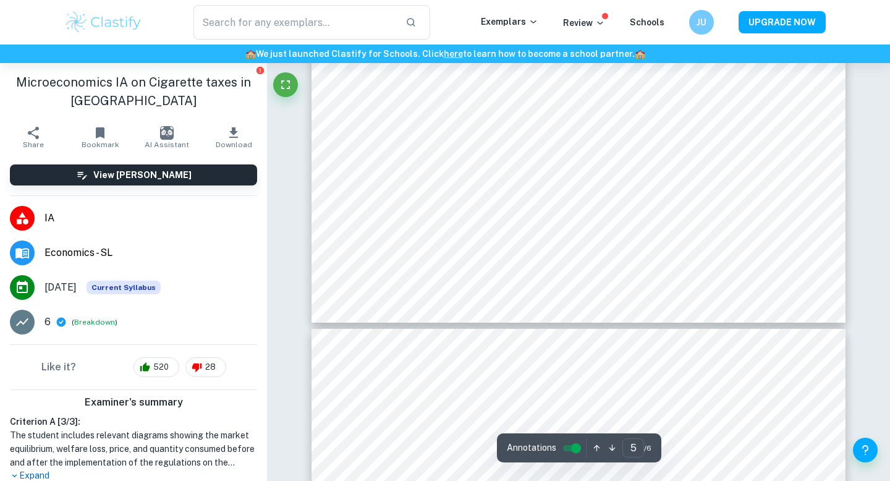
scroll to position [3033, 0]
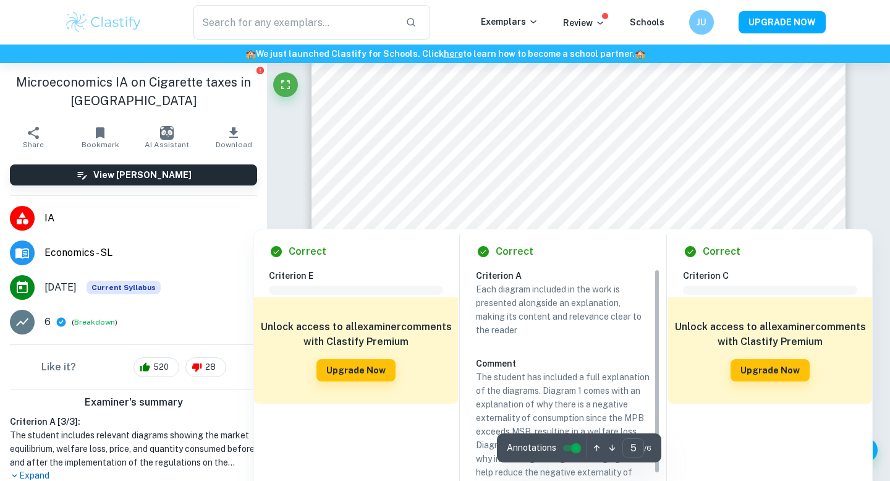
click at [450, 216] on div at bounding box center [435, 219] width 120 height 13
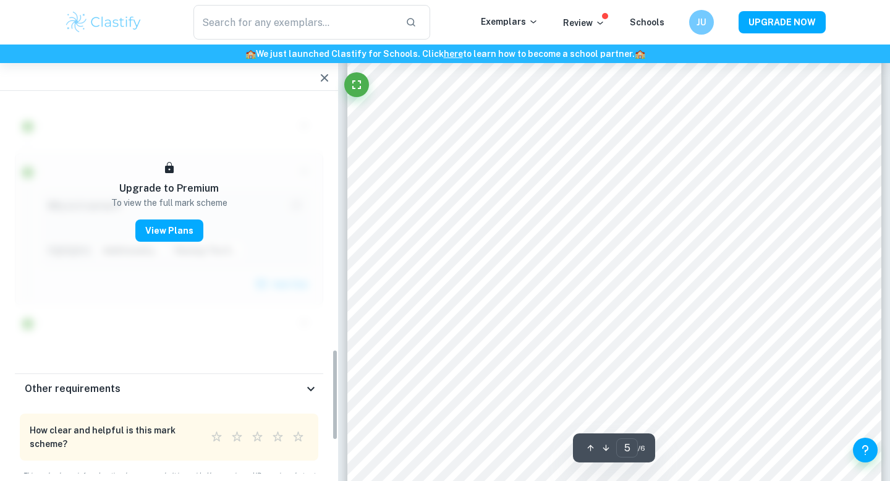
scroll to position [1032, 0]
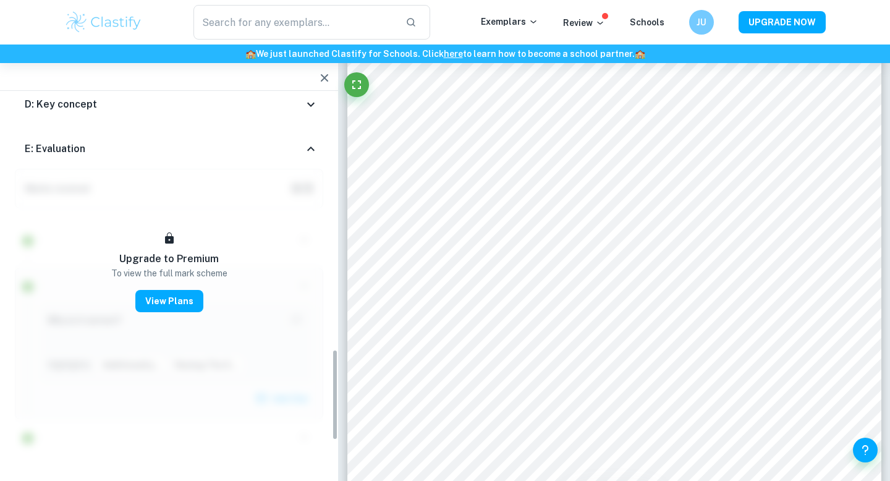
click at [320, 69] on button "button" at bounding box center [324, 78] width 25 height 25
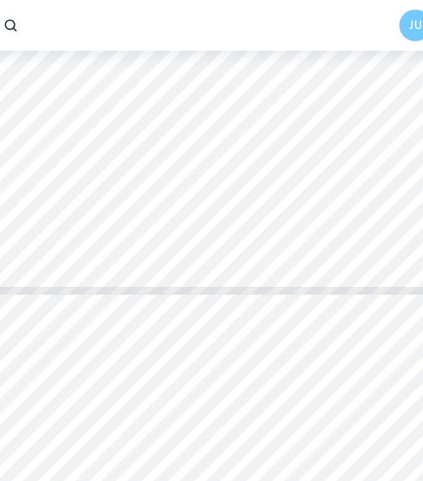
scroll to position [2664, 0]
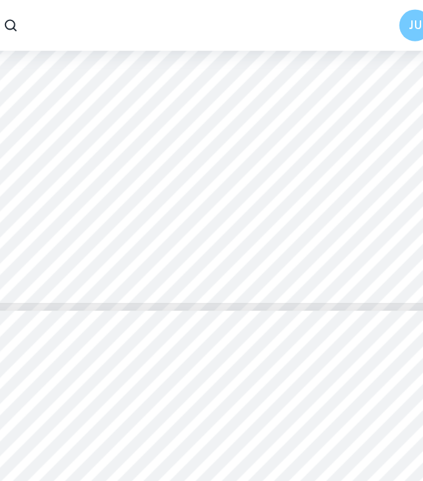
type input "5"
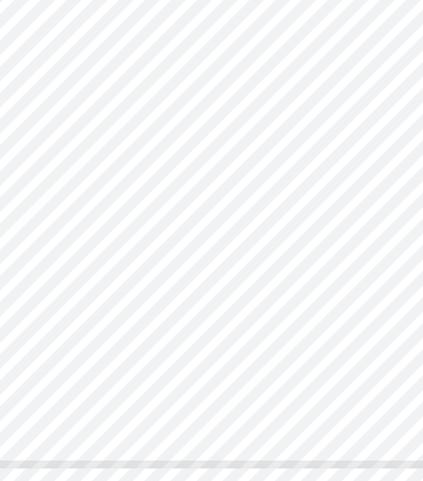
scroll to position [2427, 0]
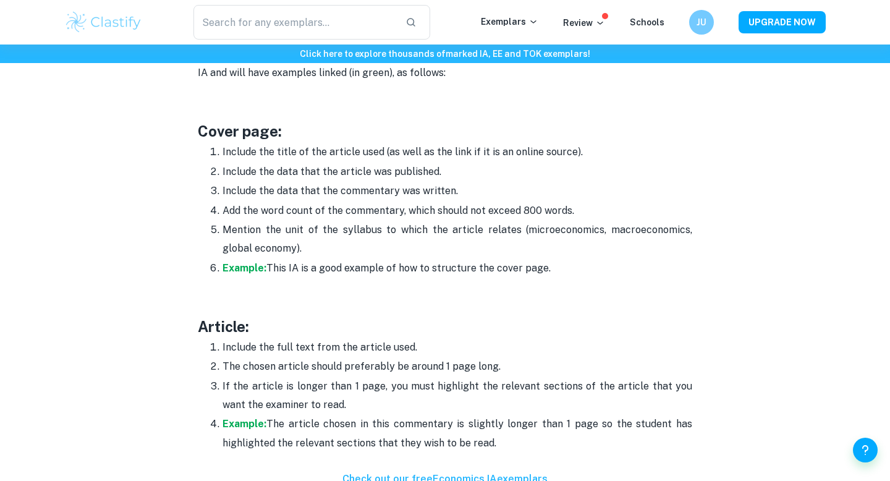
scroll to position [676, 0]
drag, startPoint x: 210, startPoint y: 150, endPoint x: 271, endPoint y: 150, distance: 61.8
click at [271, 151] on li "Include the title of the article used (as well as the link if it is an online s…" at bounding box center [458, 151] width 470 height 19
click at [287, 157] on p "Include the title of the article used (as well as the link if it is an online s…" at bounding box center [458, 151] width 470 height 19
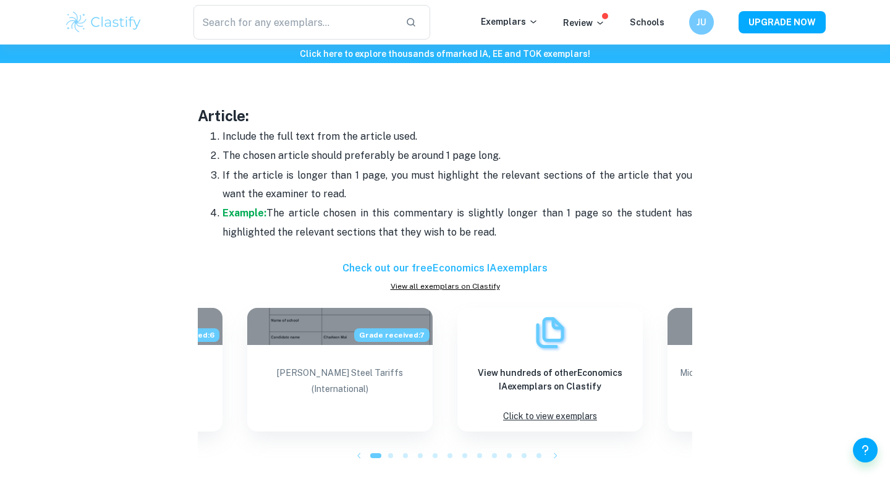
scroll to position [892, 0]
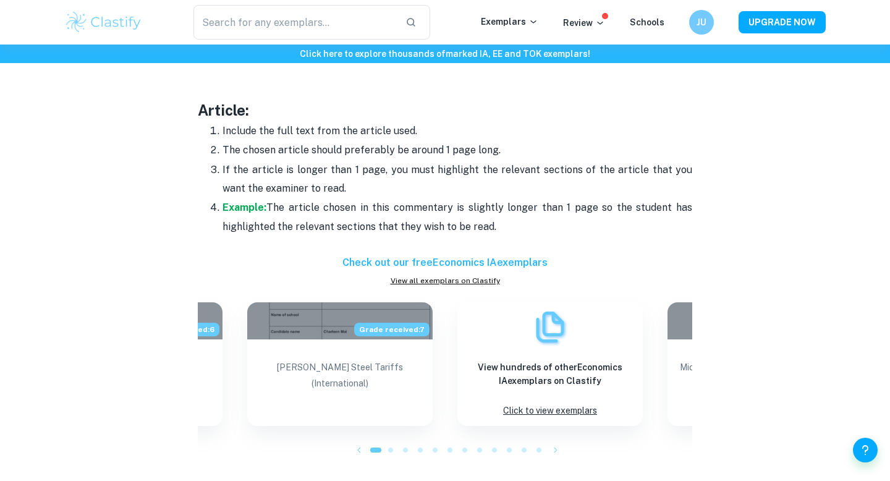
click at [258, 153] on p "The chosen article should preferably be around 1 page long." at bounding box center [458, 150] width 470 height 19
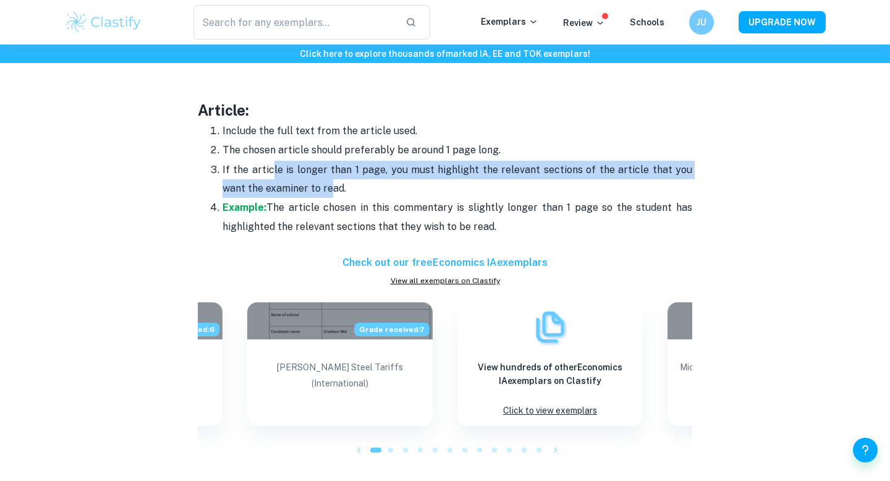
drag, startPoint x: 303, startPoint y: 193, endPoint x: 270, endPoint y: 179, distance: 36.3
click at [270, 179] on p "If the article is longer than 1 page, you must highlight the relevant sections …" at bounding box center [458, 180] width 470 height 38
click at [269, 179] on p "If the article is longer than 1 page, you must highlight the relevant sections …" at bounding box center [458, 180] width 470 height 38
drag, startPoint x: 229, startPoint y: 169, endPoint x: 336, endPoint y: 195, distance: 110.0
click at [336, 195] on p "If the article is longer than 1 page, you must highlight the relevant sections …" at bounding box center [458, 180] width 470 height 38
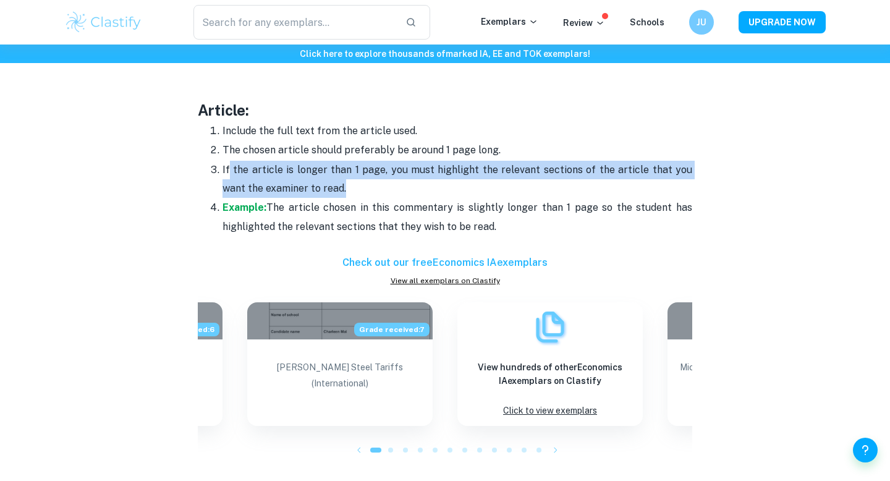
click at [336, 195] on p "If the article is longer than 1 page, you must highlight the relevant sections …" at bounding box center [458, 180] width 470 height 38
drag, startPoint x: 329, startPoint y: 193, endPoint x: 218, endPoint y: 162, distance: 115.6
click at [223, 163] on li "If the article is longer than 1 page, you must highlight the relevant sections …" at bounding box center [458, 179] width 470 height 38
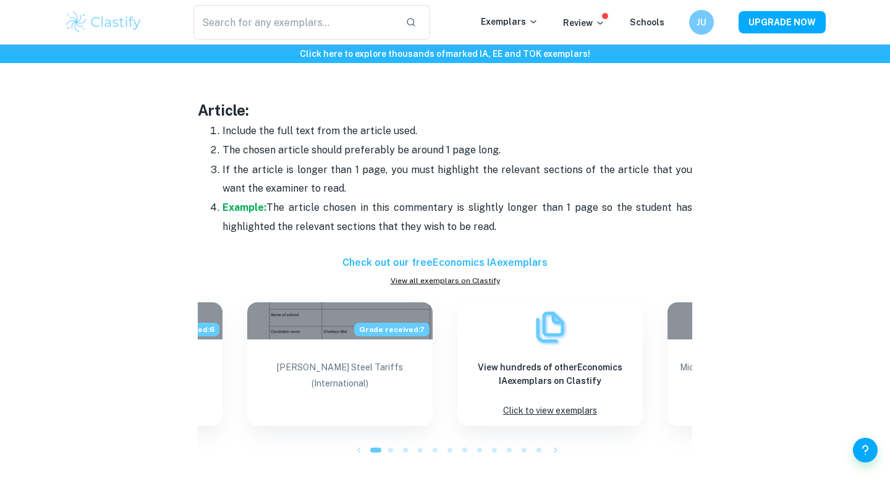
click at [299, 205] on p "Example: The article chosen in this commentary is slightly longer than 1 page s…" at bounding box center [458, 217] width 470 height 38
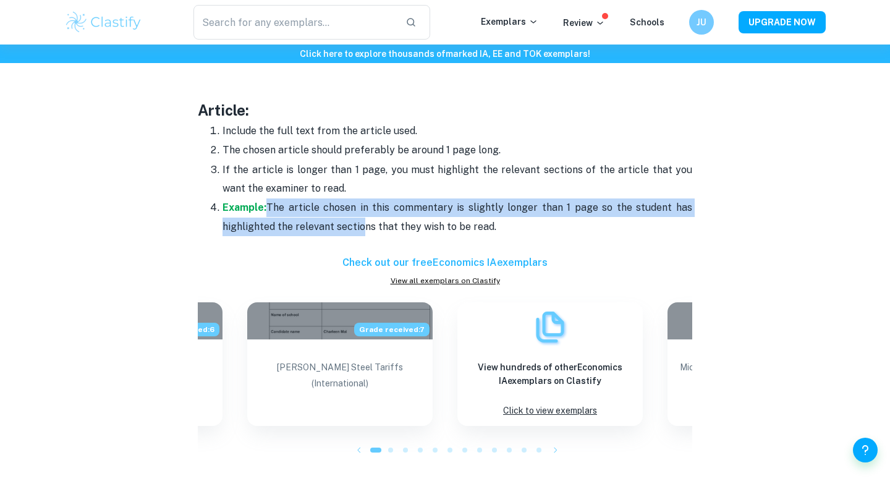
drag, startPoint x: 266, startPoint y: 205, endPoint x: 358, endPoint y: 218, distance: 93.0
click at [358, 218] on p "Example: The article chosen in this commentary is slightly longer than 1 page s…" at bounding box center [458, 217] width 470 height 38
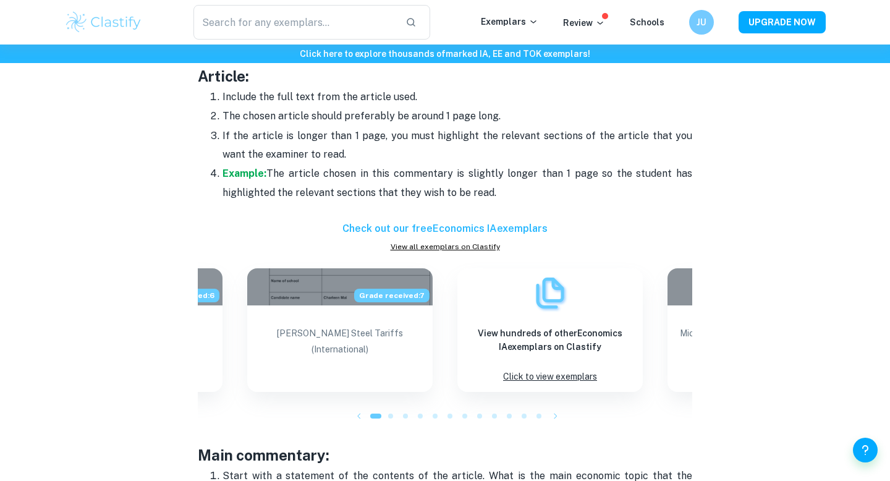
click at [362, 210] on p at bounding box center [445, 211] width 495 height 19
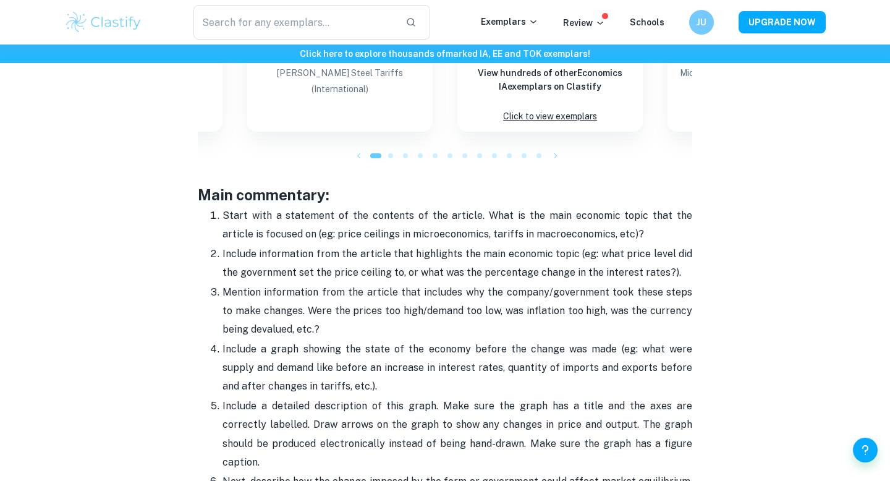
scroll to position [1198, 0]
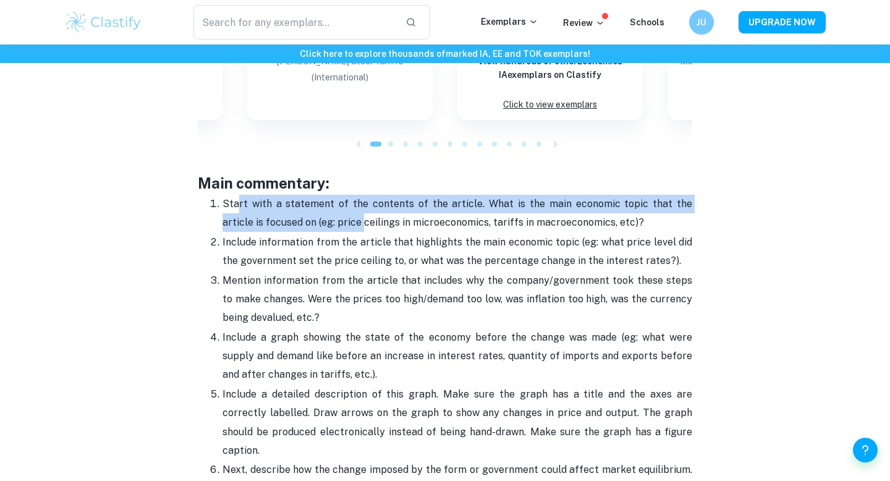
drag, startPoint x: 236, startPoint y: 203, endPoint x: 326, endPoint y: 227, distance: 93.3
click at [326, 227] on p "Start with a statement of the contents of the article. What is the main economi…" at bounding box center [458, 214] width 470 height 38
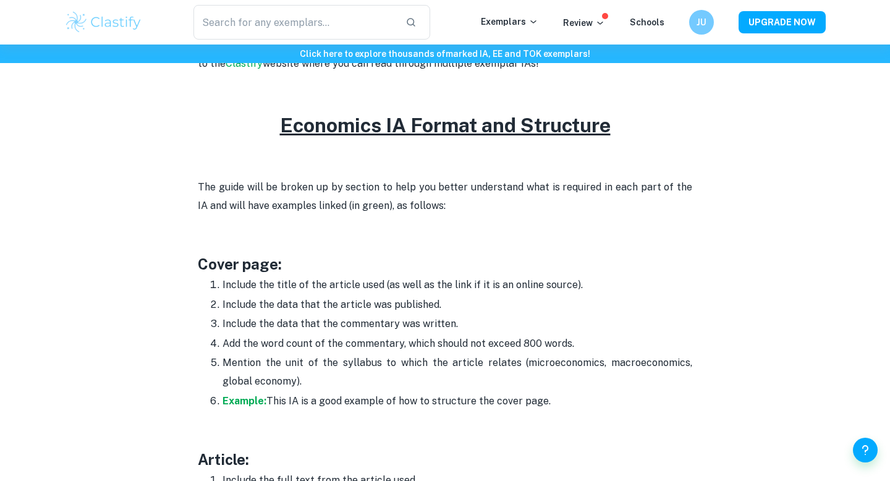
scroll to position [559, 0]
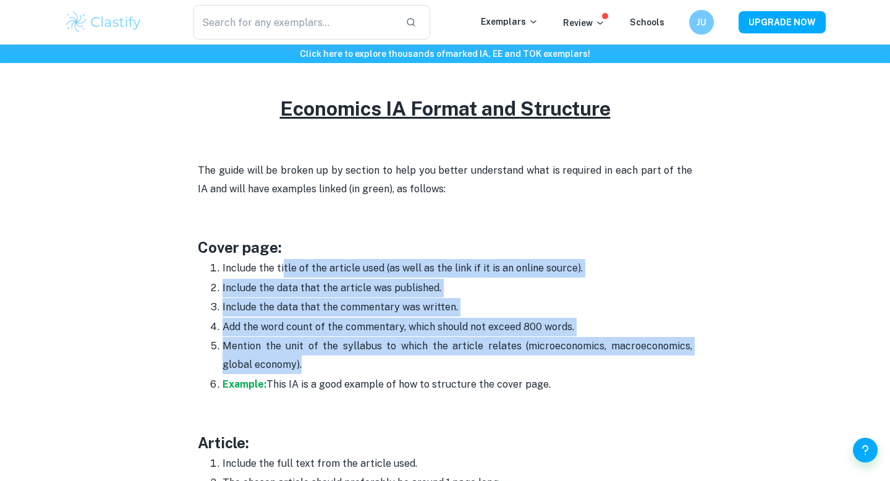
drag, startPoint x: 282, startPoint y: 275, endPoint x: 391, endPoint y: 368, distance: 143.3
click at [399, 368] on ol "Include the title of the article used (as well as the link if it is an online s…" at bounding box center [445, 325] width 495 height 135
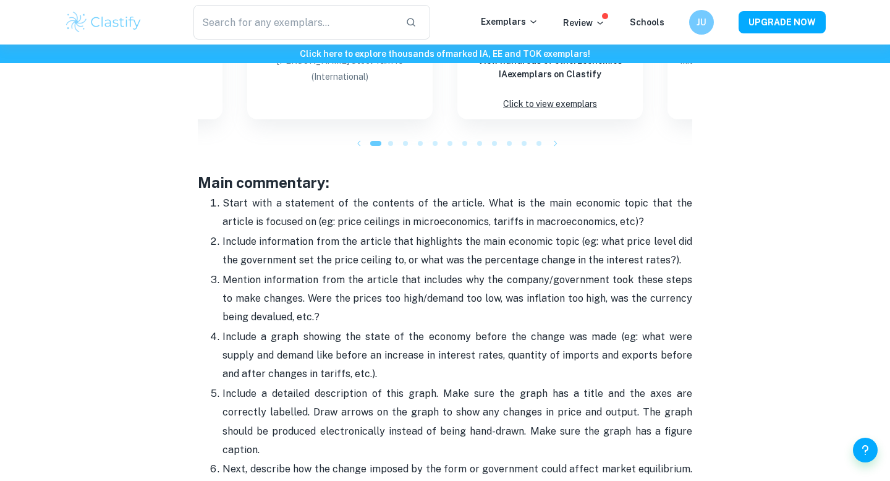
scroll to position [1198, 0]
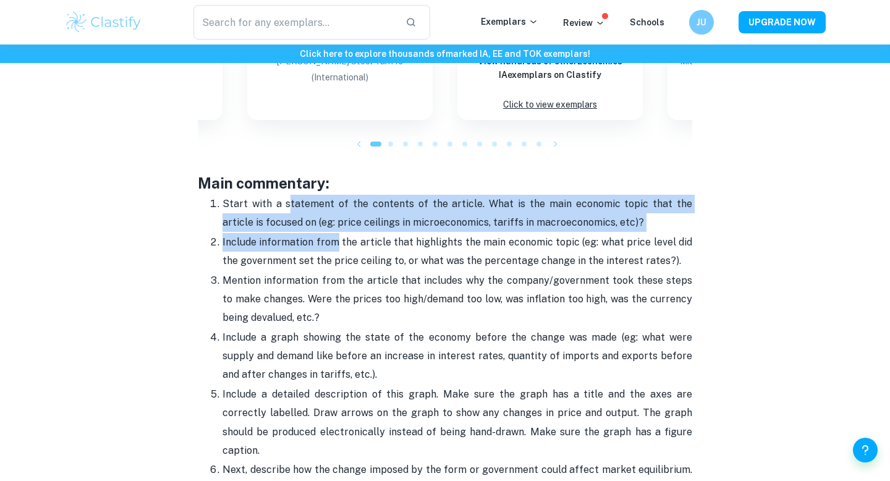
drag, startPoint x: 281, startPoint y: 201, endPoint x: 336, endPoint y: 242, distance: 68.0
click at [336, 241] on ol "Start with a statement of the contents of the article. What is the main economi…" at bounding box center [445, 451] width 495 height 514
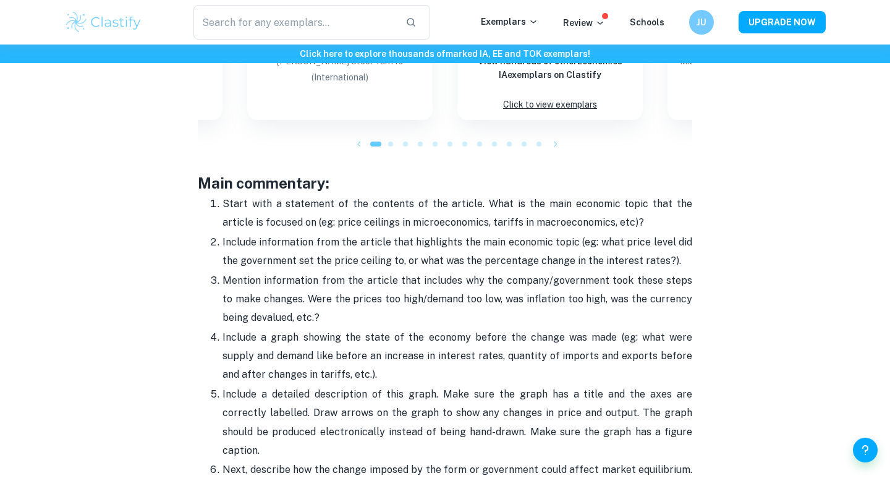
click at [288, 215] on p "Start with a statement of the contents of the article. What is the main economi…" at bounding box center [458, 214] width 470 height 38
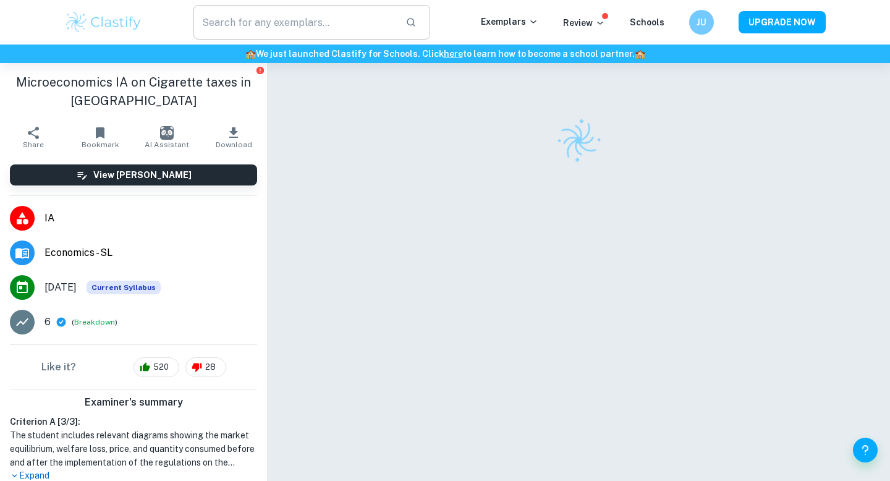
click at [305, 31] on input "text" at bounding box center [294, 22] width 202 height 35
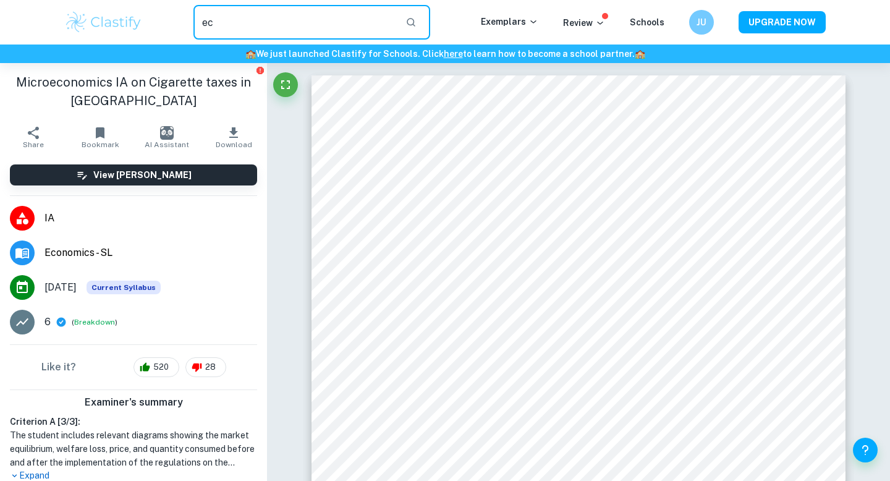
type input "e"
type input "micro"
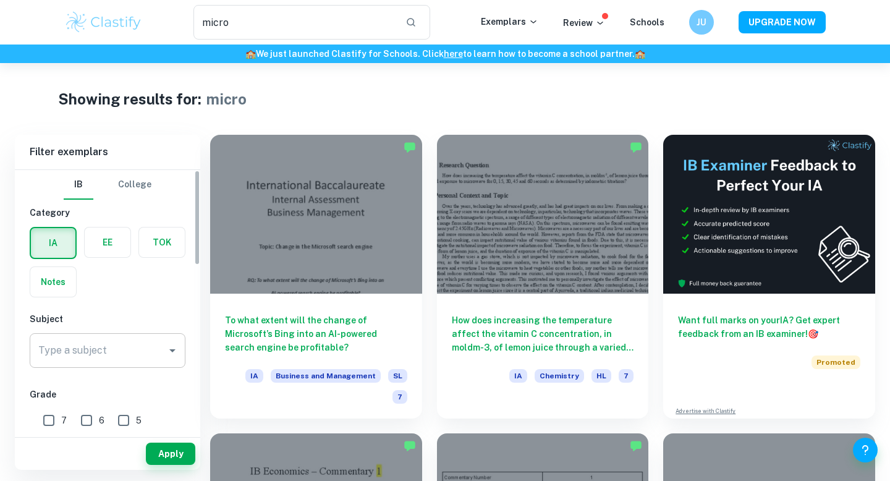
click at [119, 338] on div "Type a subject" at bounding box center [108, 350] width 156 height 35
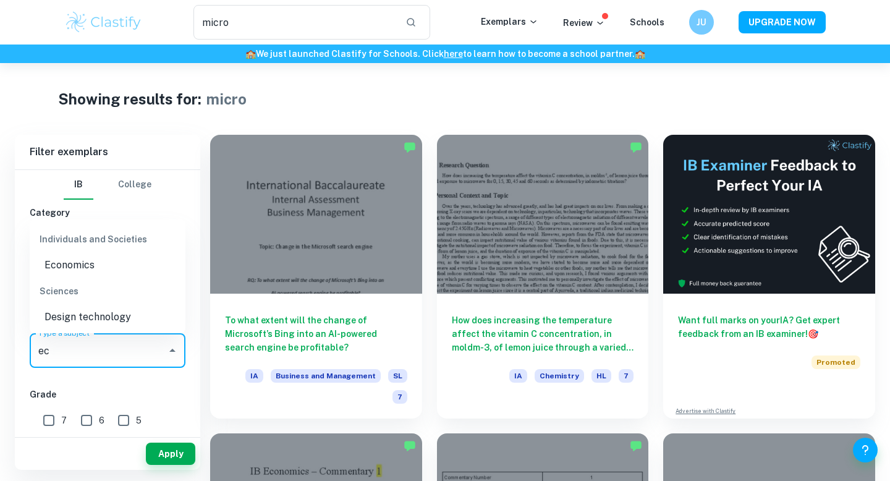
click at [57, 271] on li "Economics" at bounding box center [108, 265] width 156 height 22
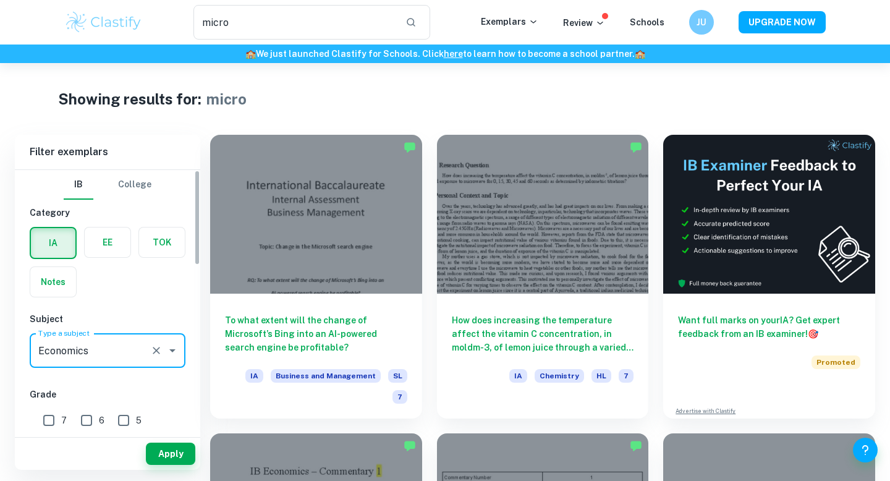
type input "Economics"
click at [56, 428] on input "7" at bounding box center [48, 420] width 25 height 25
checkbox input "true"
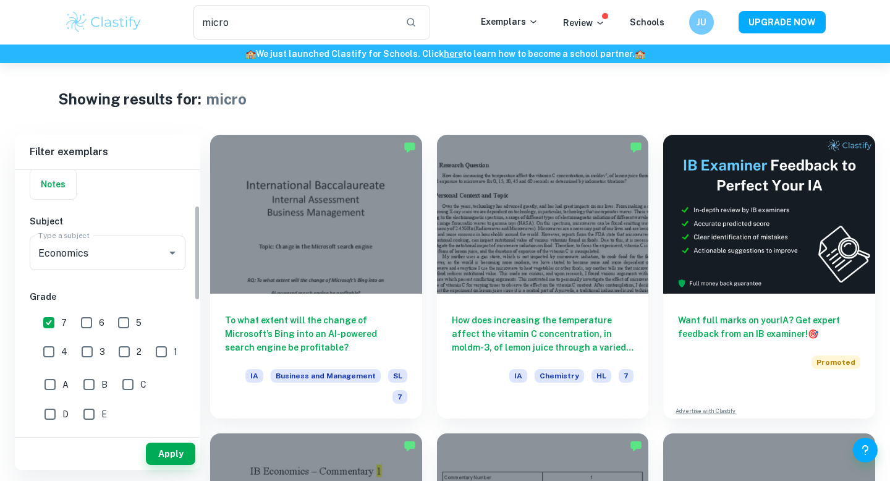
click at [86, 319] on input "6" at bounding box center [86, 322] width 25 height 25
checkbox input "true"
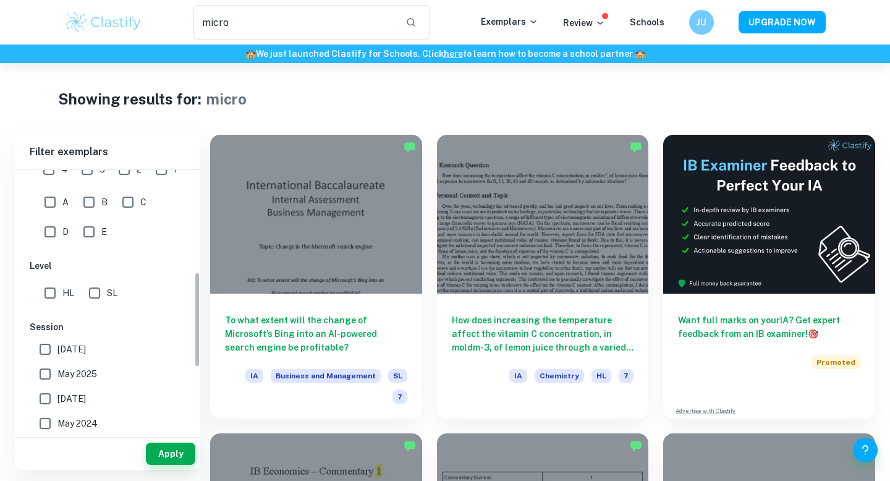
scroll to position [302, 0]
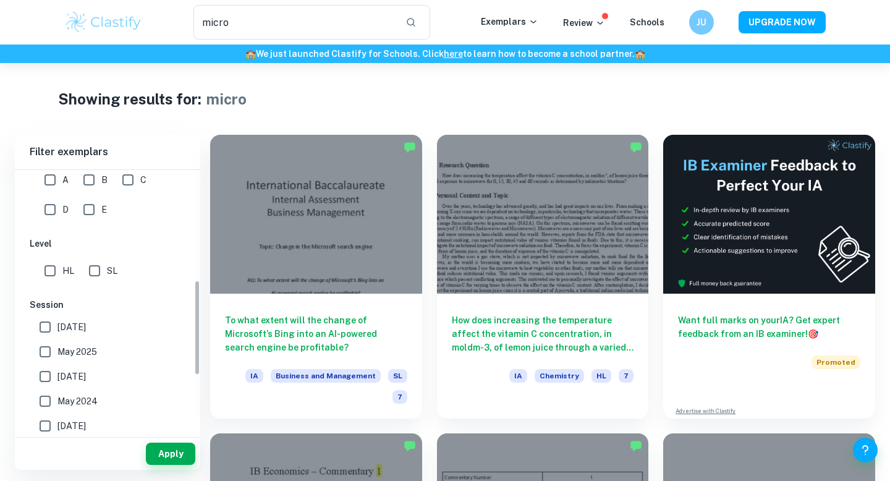
click at [48, 275] on input "HL" at bounding box center [50, 270] width 25 height 25
checkbox input "true"
click at [168, 448] on button "Apply" at bounding box center [170, 454] width 49 height 22
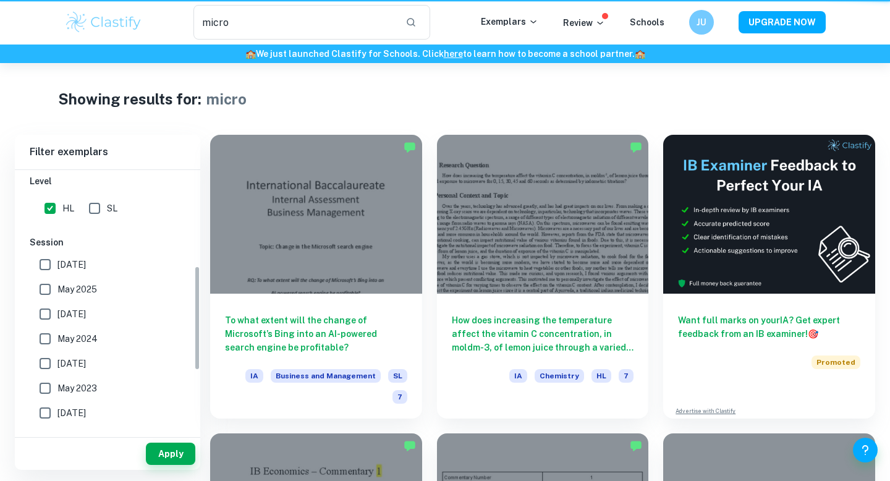
scroll to position [240, 0]
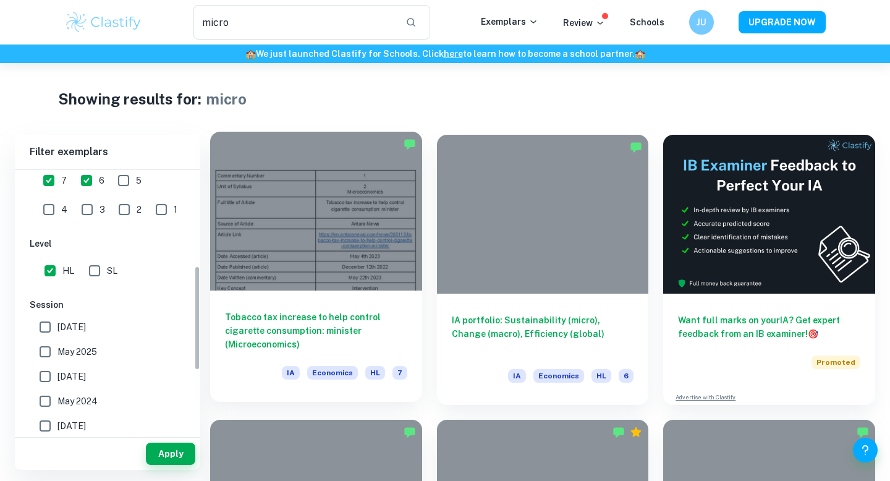
click at [260, 359] on div "Tobacco tax increase to help control cigarette consumption: minister (Microecon…" at bounding box center [316, 346] width 212 height 111
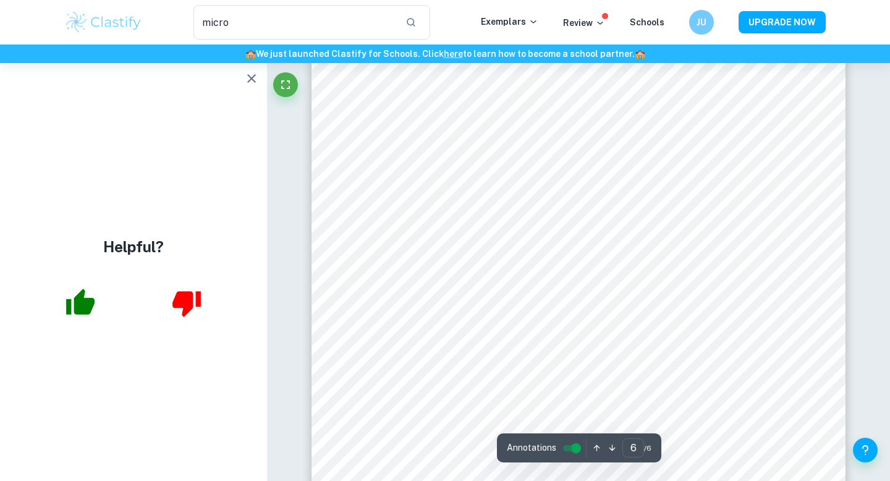
scroll to position [4041, 0]
click at [245, 79] on icon "button" at bounding box center [251, 78] width 15 height 15
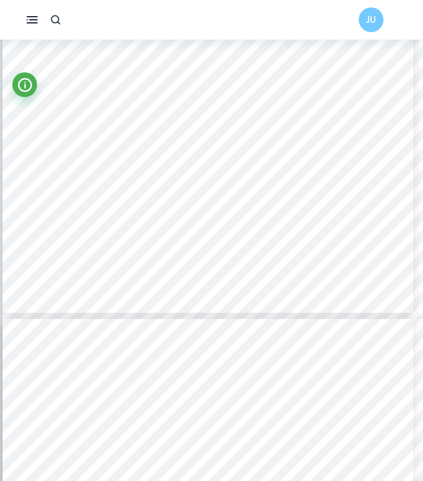
scroll to position [2805, 4]
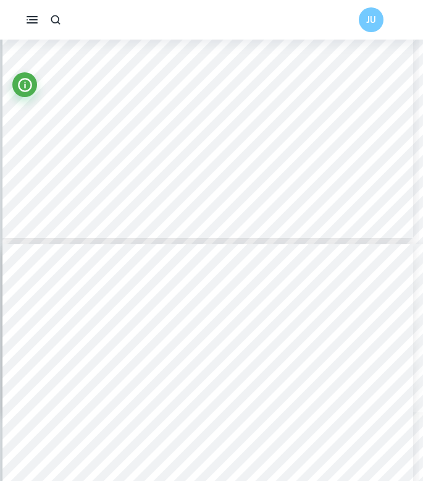
type input "6"
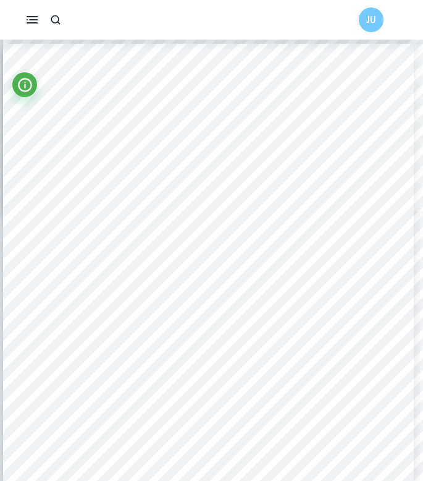
scroll to position [2999, 3]
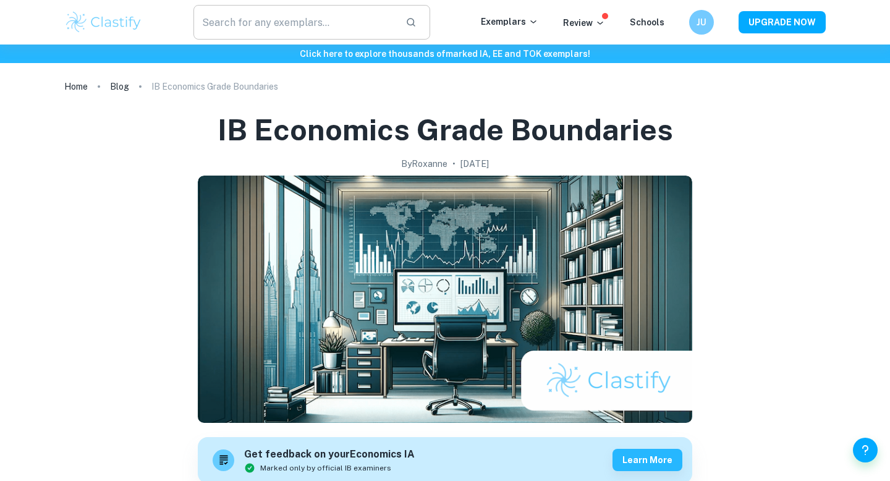
click at [238, 21] on input "text" at bounding box center [294, 22] width 202 height 35
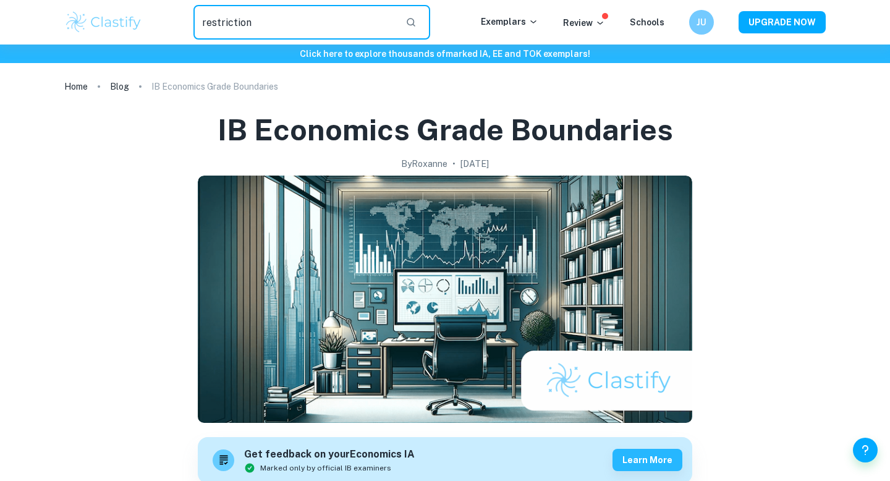
type input "restriction"
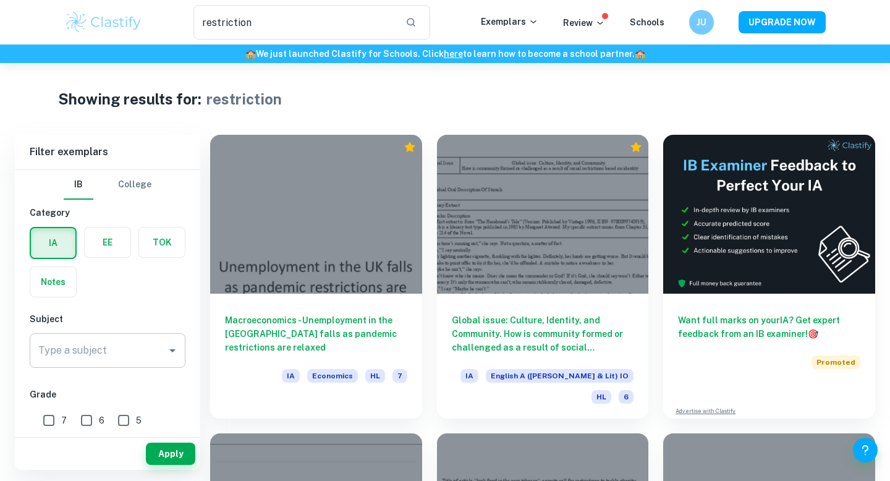
click at [127, 366] on div "Type a subject" at bounding box center [108, 350] width 156 height 35
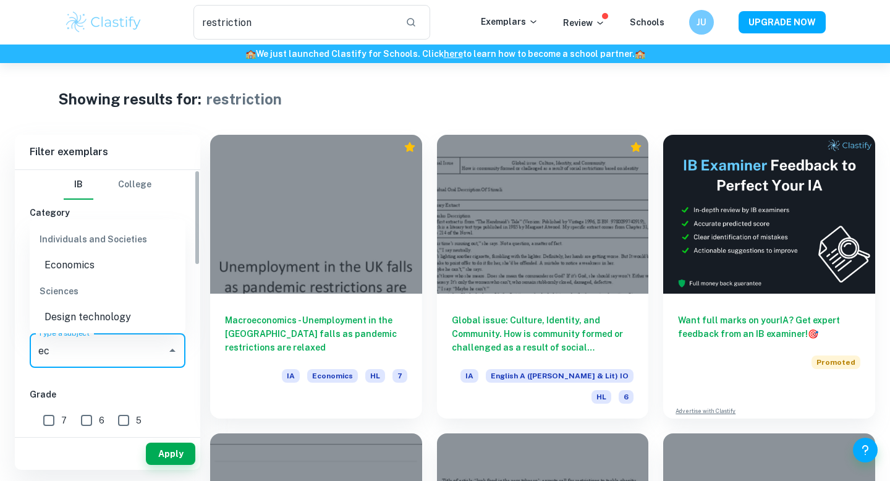
click at [74, 263] on li "Economics" at bounding box center [108, 265] width 156 height 22
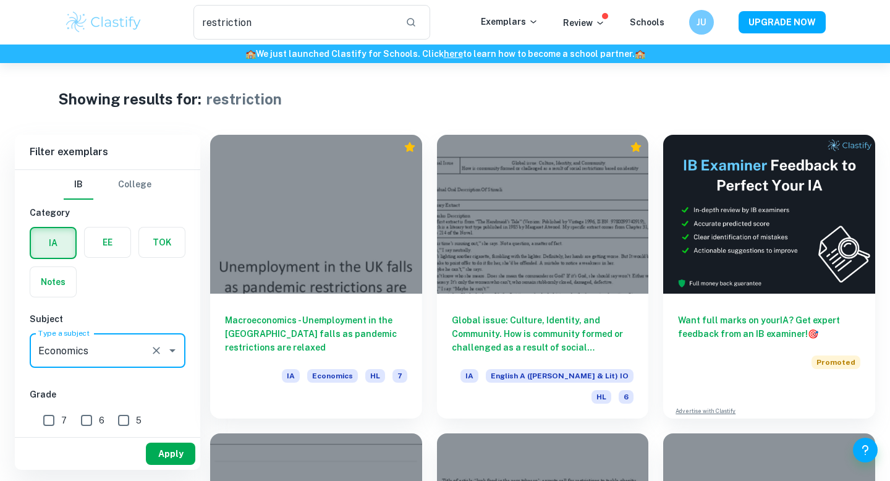
type input "Economics"
click at [172, 454] on button "Apply" at bounding box center [170, 454] width 49 height 22
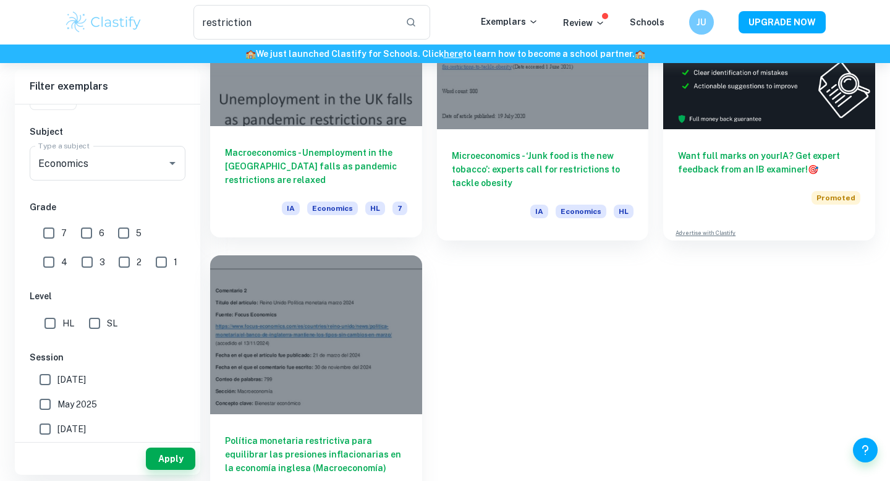
scroll to position [200, 0]
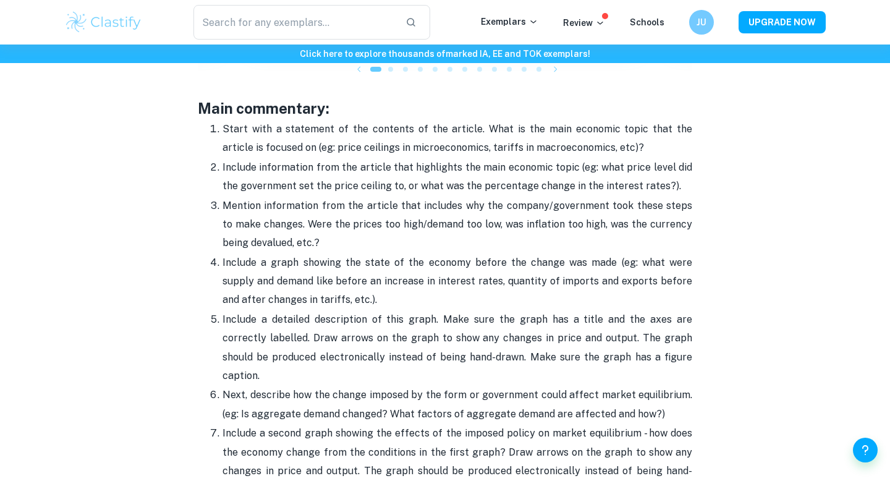
scroll to position [1273, 0]
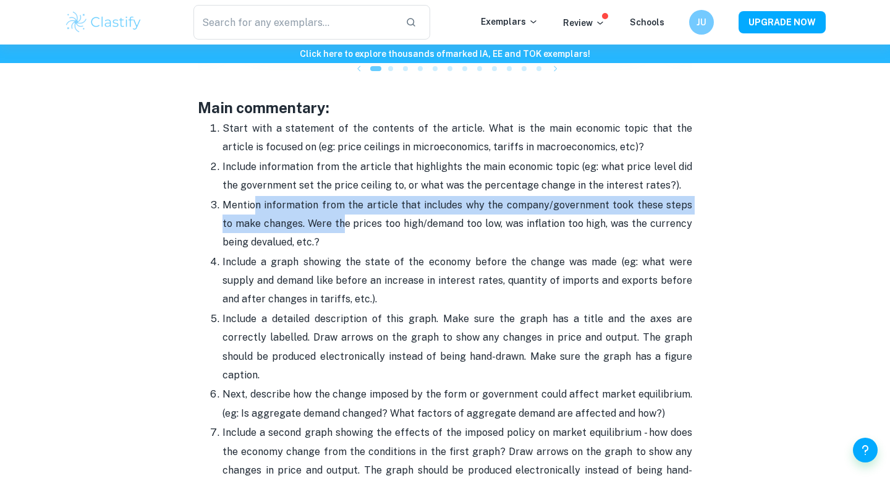
drag, startPoint x: 254, startPoint y: 203, endPoint x: 336, endPoint y: 214, distance: 82.4
click at [336, 214] on p "Mention information from the article that includes why the company/government t…" at bounding box center [458, 224] width 470 height 56
click at [324, 206] on p "Mention information from the article that includes why the company/government t…" at bounding box center [458, 224] width 470 height 56
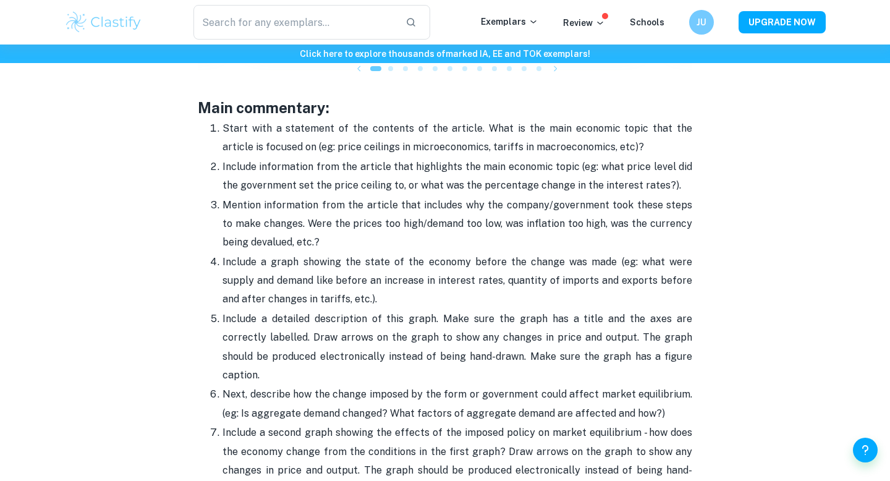
drag, startPoint x: 361, startPoint y: 202, endPoint x: 346, endPoint y: 220, distance: 23.7
click at [348, 222] on p "Mention information from the article that includes why the company/government t…" at bounding box center [458, 224] width 470 height 56
drag, startPoint x: 346, startPoint y: 220, endPoint x: 401, endPoint y: 227, distance: 56.1
click at [401, 227] on p "Mention information from the article that includes why the company/government t…" at bounding box center [458, 224] width 470 height 56
click at [350, 230] on p "Mention information from the article that includes why the company/government t…" at bounding box center [458, 224] width 470 height 56
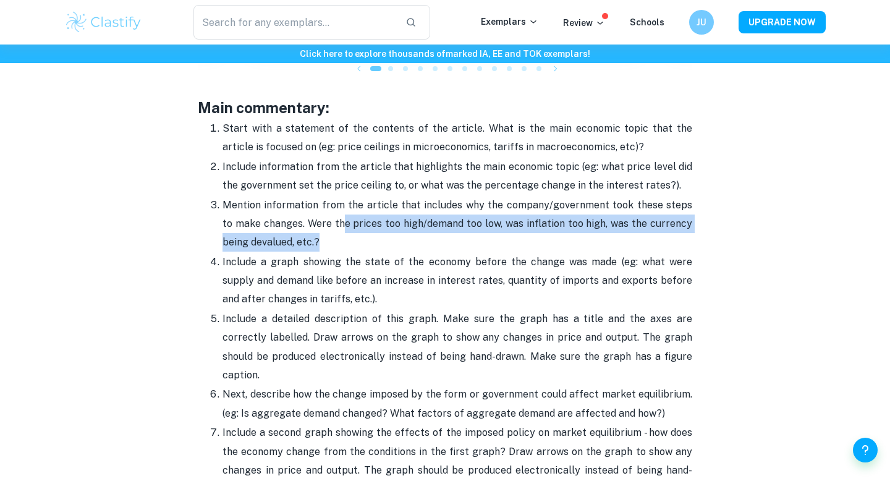
drag, startPoint x: 335, startPoint y: 218, endPoint x: 449, endPoint y: 245, distance: 117.7
click at [449, 247] on p "Mention information from the article that includes why the company/government t…" at bounding box center [458, 224] width 470 height 56
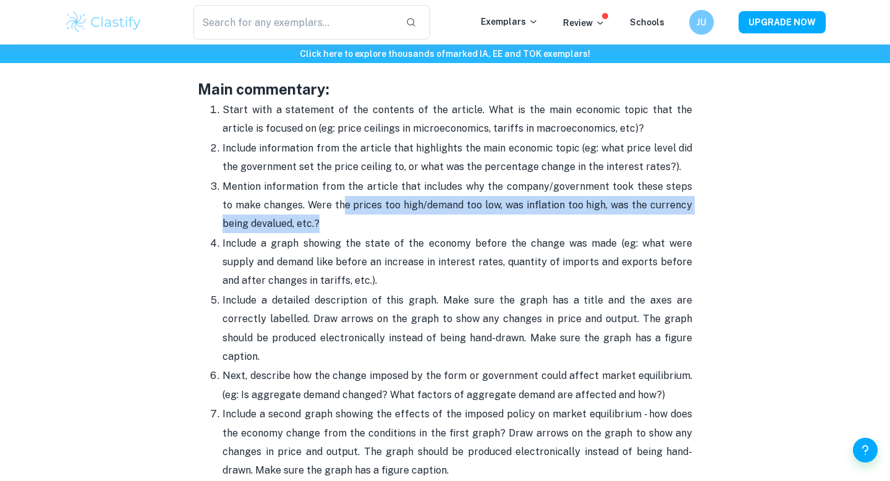
scroll to position [1293, 0]
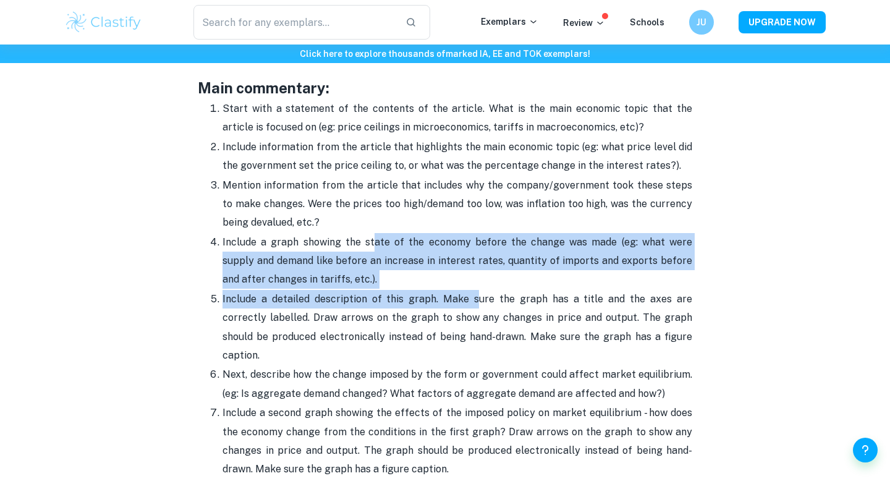
drag, startPoint x: 364, startPoint y: 250, endPoint x: 460, endPoint y: 304, distance: 110.2
click at [460, 304] on ol "Start with a statement of the contents of the article. What is the main economi…" at bounding box center [445, 356] width 495 height 514
click at [460, 304] on p "Include a detailed description of this graph. Make sure the graph has a title a…" at bounding box center [458, 327] width 470 height 75
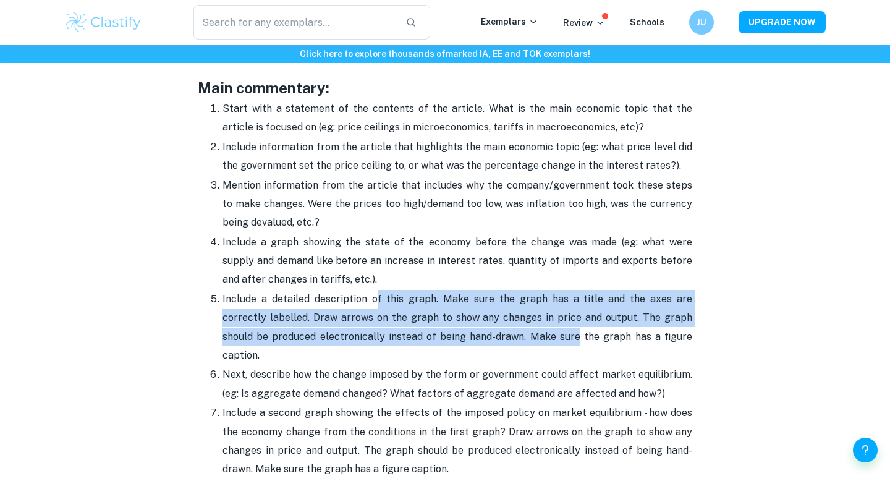
drag, startPoint x: 367, startPoint y: 303, endPoint x: 517, endPoint y: 338, distance: 153.5
click at [517, 338] on p "Include a detailed description of this graph. Make sure the graph has a title a…" at bounding box center [458, 327] width 470 height 75
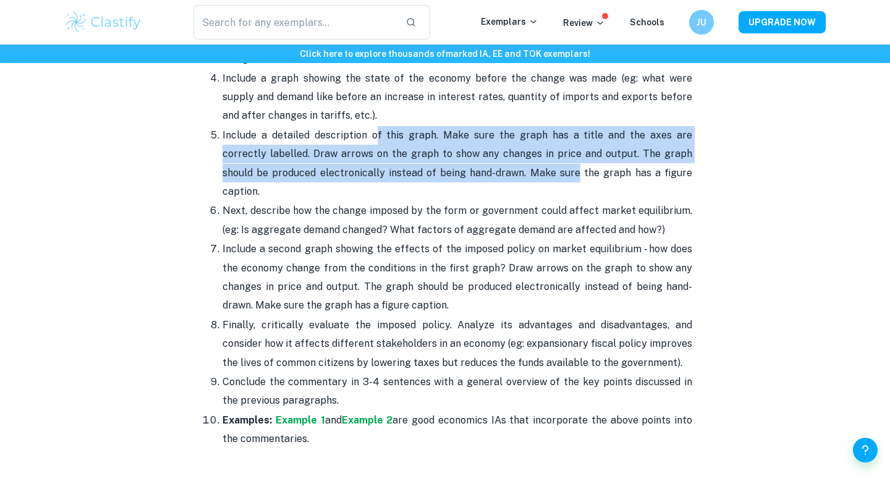
scroll to position [1462, 0]
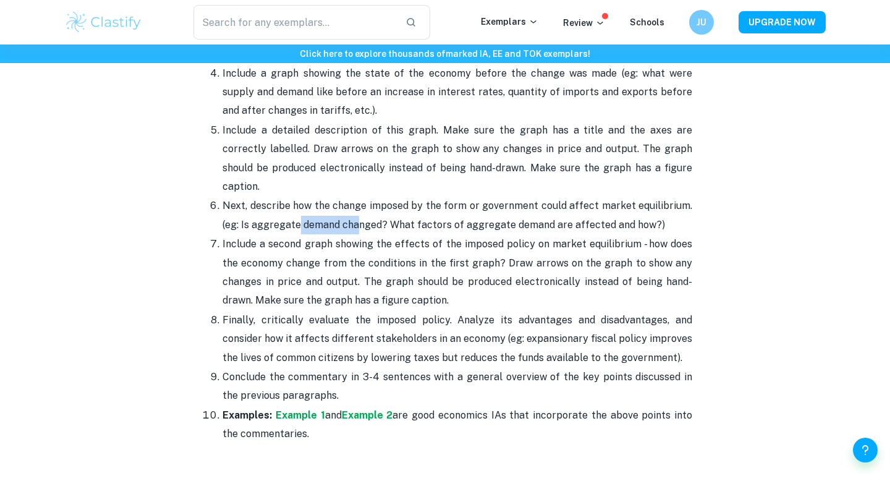
drag, startPoint x: 297, startPoint y: 205, endPoint x: 364, endPoint y: 198, distance: 67.7
click at [360, 200] on p "Next, describe how the change imposed by the form or government could affect ma…" at bounding box center [458, 216] width 470 height 38
drag, startPoint x: 291, startPoint y: 174, endPoint x: 316, endPoint y: 192, distance: 31.4
click at [302, 183] on ol "Start with a statement of the contents of the article. What is the main economi…" at bounding box center [445, 187] width 495 height 514
click at [317, 197] on p "Next, describe how the change imposed by the form or government could affect ma…" at bounding box center [458, 216] width 470 height 38
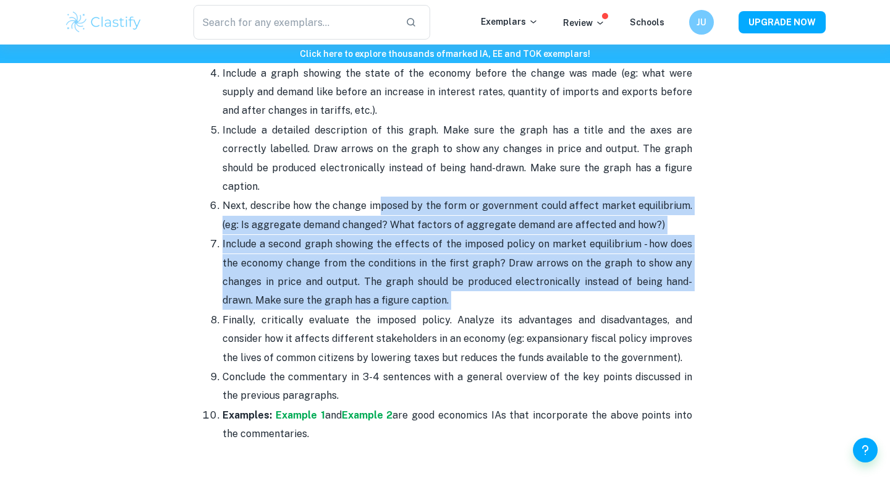
drag, startPoint x: 383, startPoint y: 193, endPoint x: 349, endPoint y: 286, distance: 99.1
click at [351, 289] on ol "Start with a statement of the contents of the article. What is the main economi…" at bounding box center [445, 187] width 495 height 514
click at [282, 235] on p "Include a second graph showing the effects of the imposed policy on market equi…" at bounding box center [458, 272] width 470 height 75
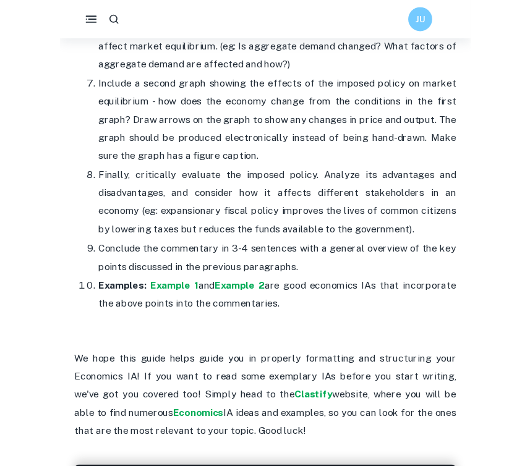
scroll to position [1611, 0]
